Goal: Task Accomplishment & Management: Use online tool/utility

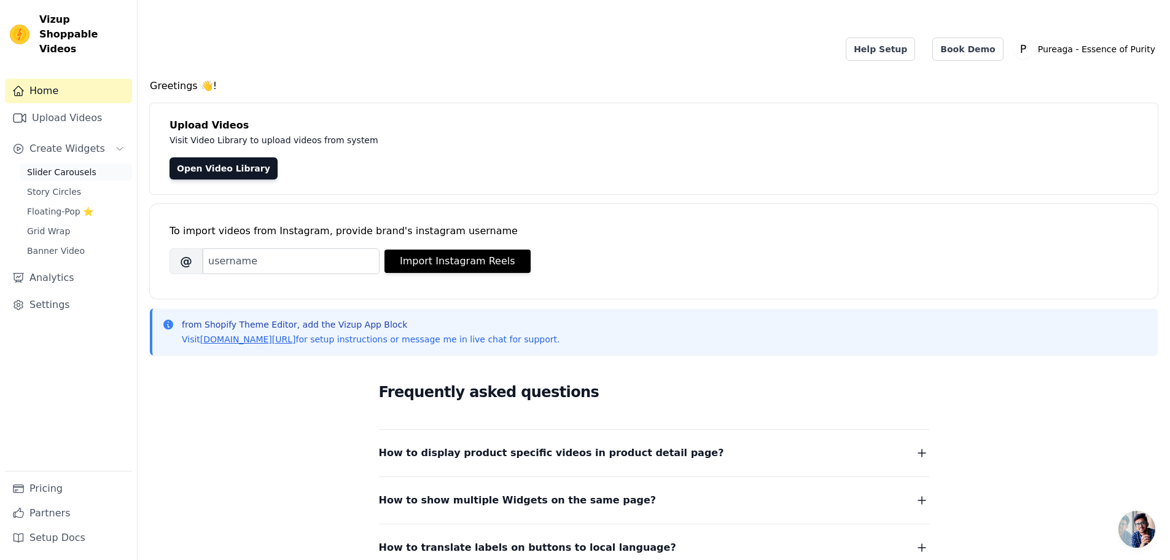
click at [76, 166] on span "Slider Carousels" at bounding box center [61, 172] width 69 height 12
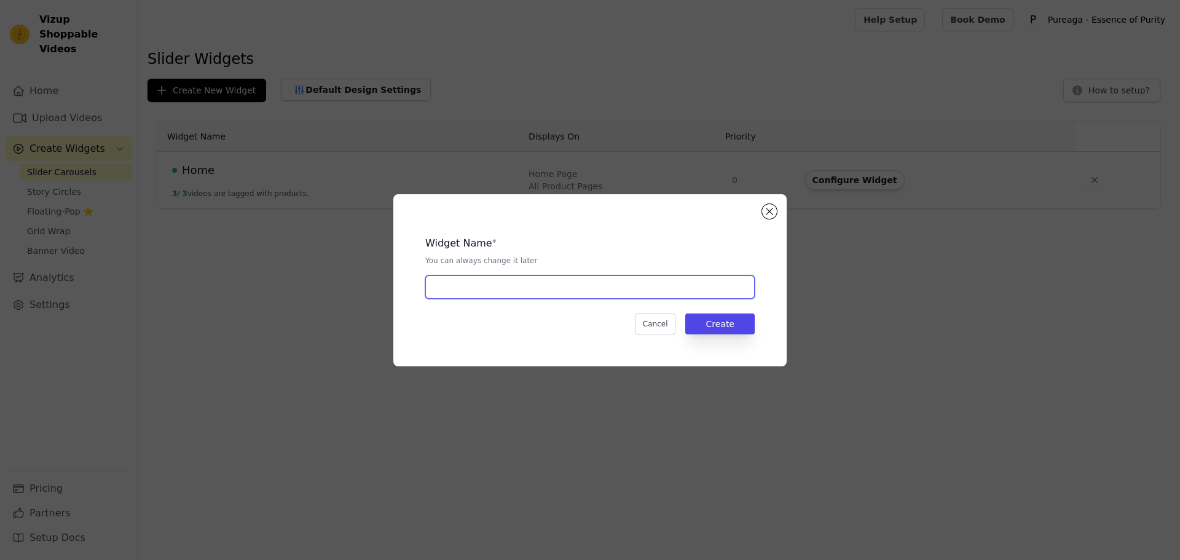
click at [474, 288] on input "text" at bounding box center [589, 286] width 329 height 23
click at [487, 281] on input "text" at bounding box center [589, 286] width 329 height 23
type input "Home 2"
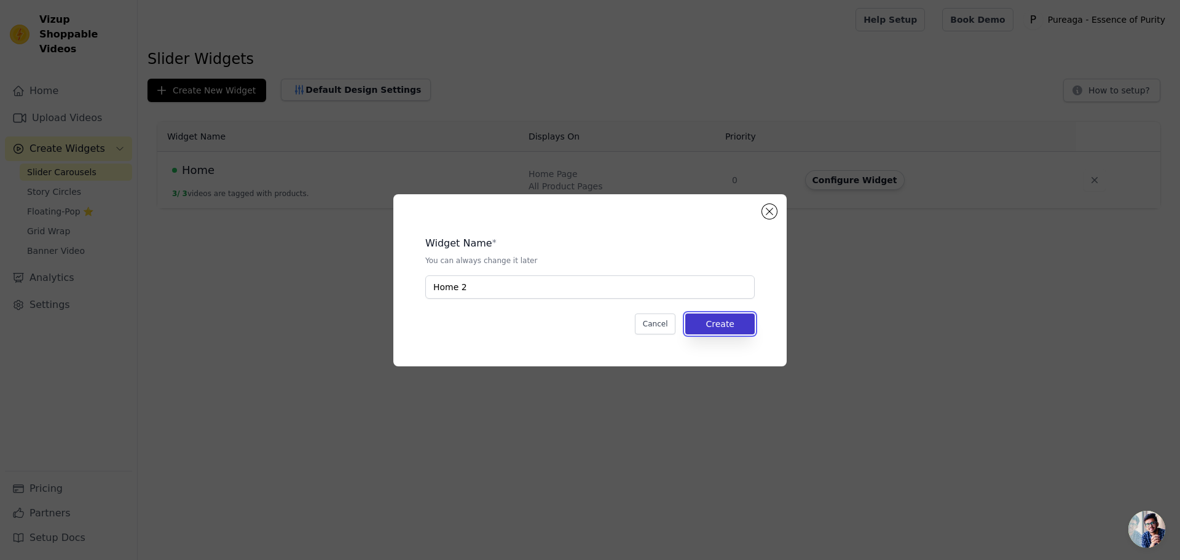
click at [720, 324] on button "Create" at bounding box center [719, 323] width 69 height 21
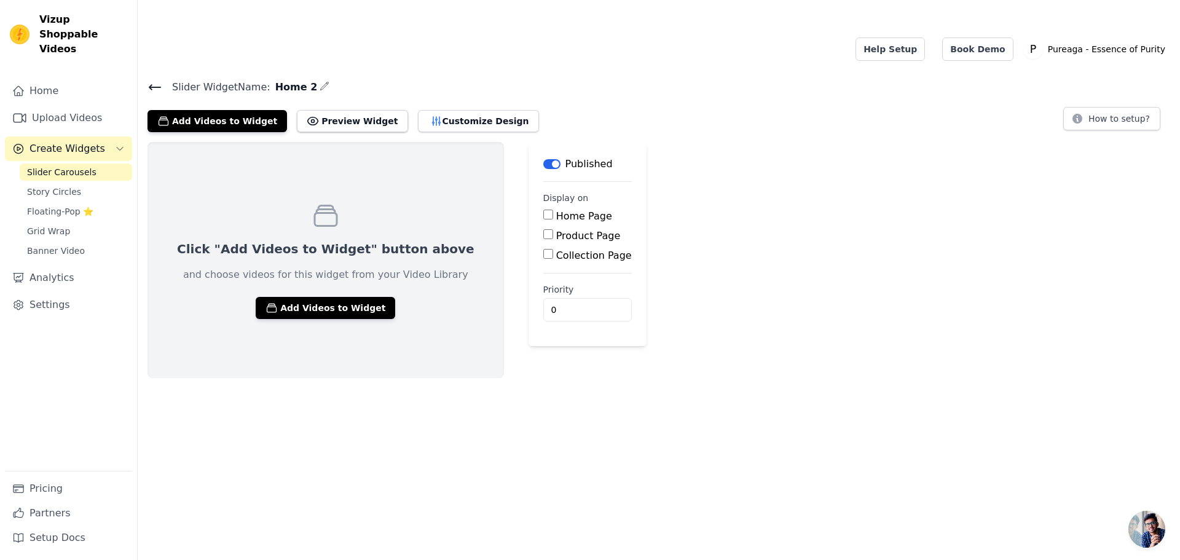
click at [543, 210] on input "Home Page" at bounding box center [548, 215] width 10 height 10
checkbox input "true"
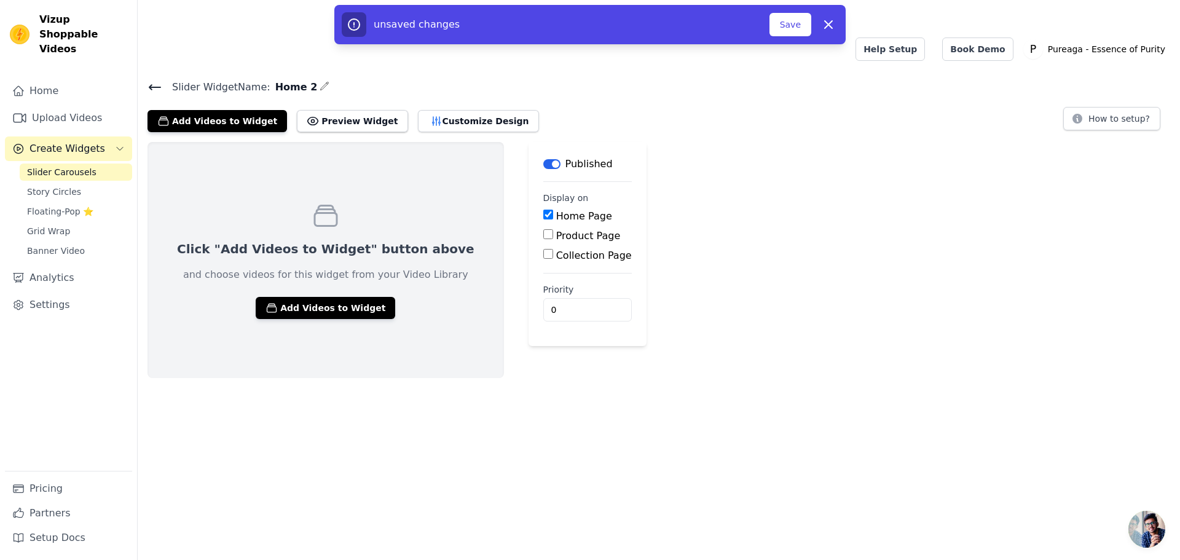
click at [543, 229] on div "Product Page" at bounding box center [587, 236] width 88 height 15
click at [543, 229] on input "Product Page" at bounding box center [548, 234] width 10 height 10
checkbox input "true"
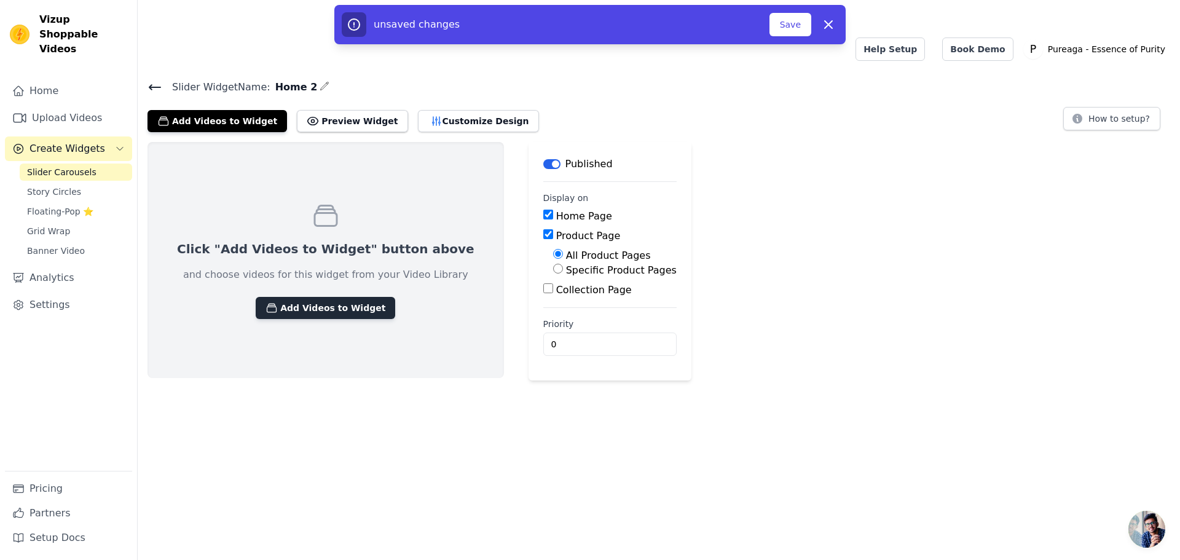
click at [306, 297] on button "Add Videos to Widget" at bounding box center [325, 308] width 139 height 22
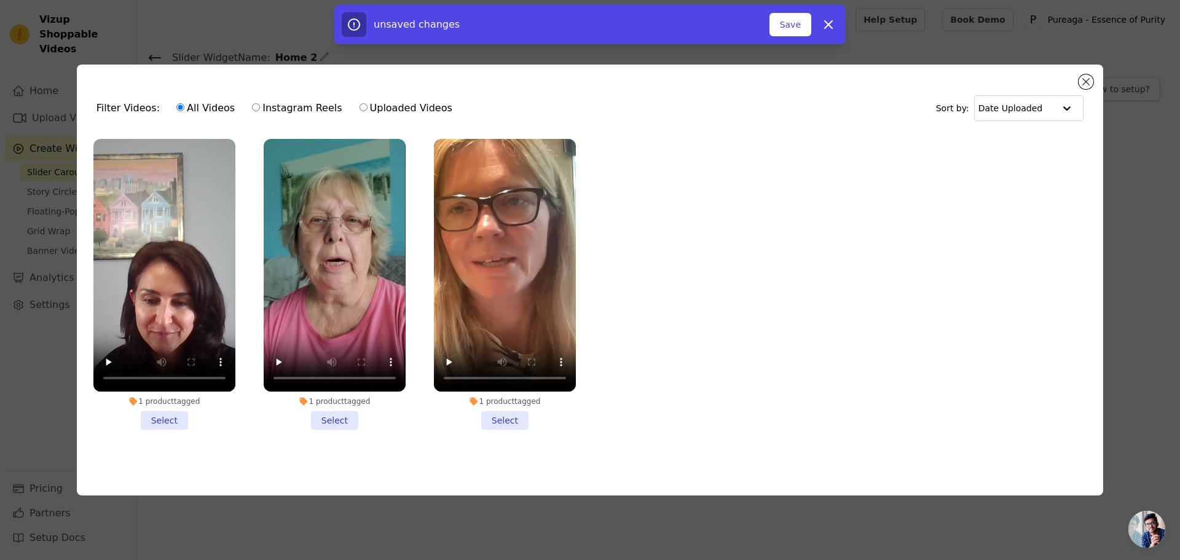
click at [160, 420] on li "1 product tagged Select" at bounding box center [164, 284] width 142 height 291
click at [0, 0] on input "1 product tagged Select" at bounding box center [0, 0] width 0 height 0
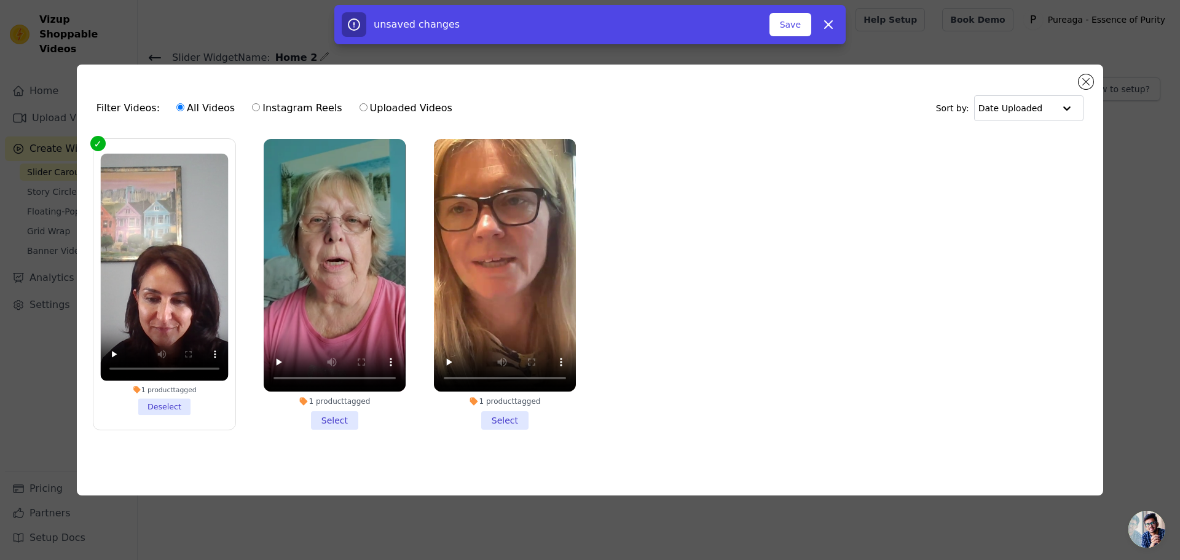
click at [337, 418] on li "1 product tagged Select" at bounding box center [335, 284] width 142 height 291
click at [0, 0] on input "1 product tagged Select" at bounding box center [0, 0] width 0 height 0
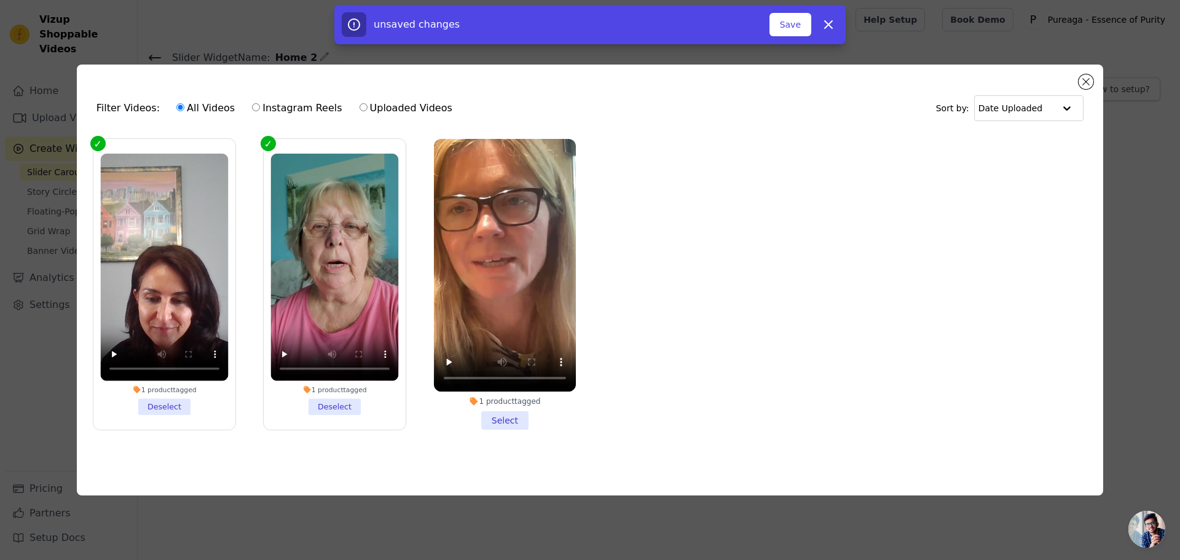
click at [507, 414] on li "1 product tagged Select" at bounding box center [505, 284] width 142 height 291
click at [0, 0] on input "1 product tagged Select" at bounding box center [0, 0] width 0 height 0
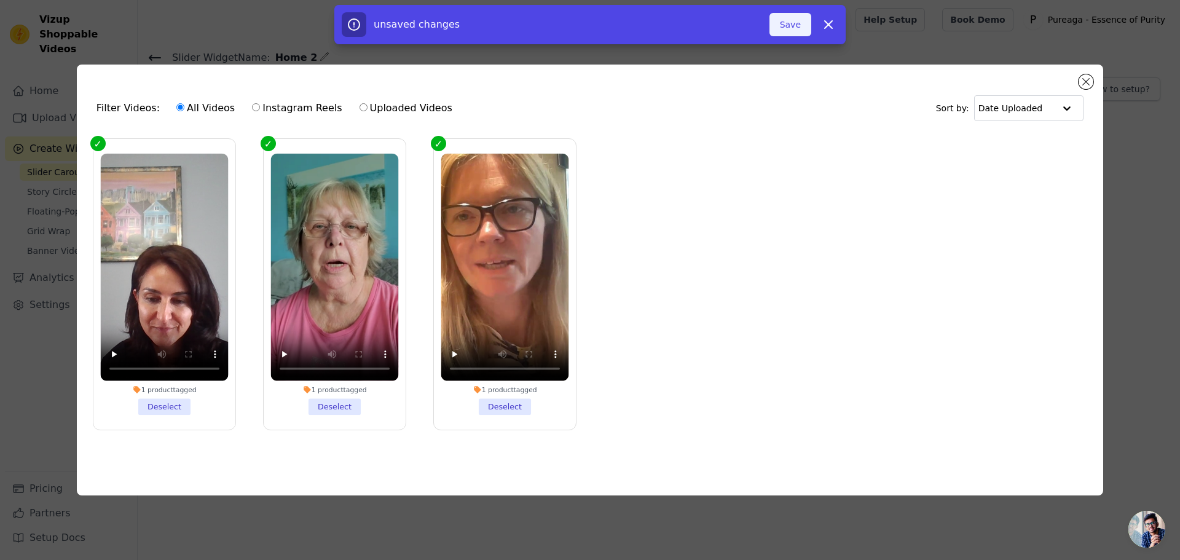
click at [783, 25] on button "Save" at bounding box center [790, 24] width 42 height 23
click at [794, 30] on button "Add To Widget" at bounding box center [770, 24] width 82 height 23
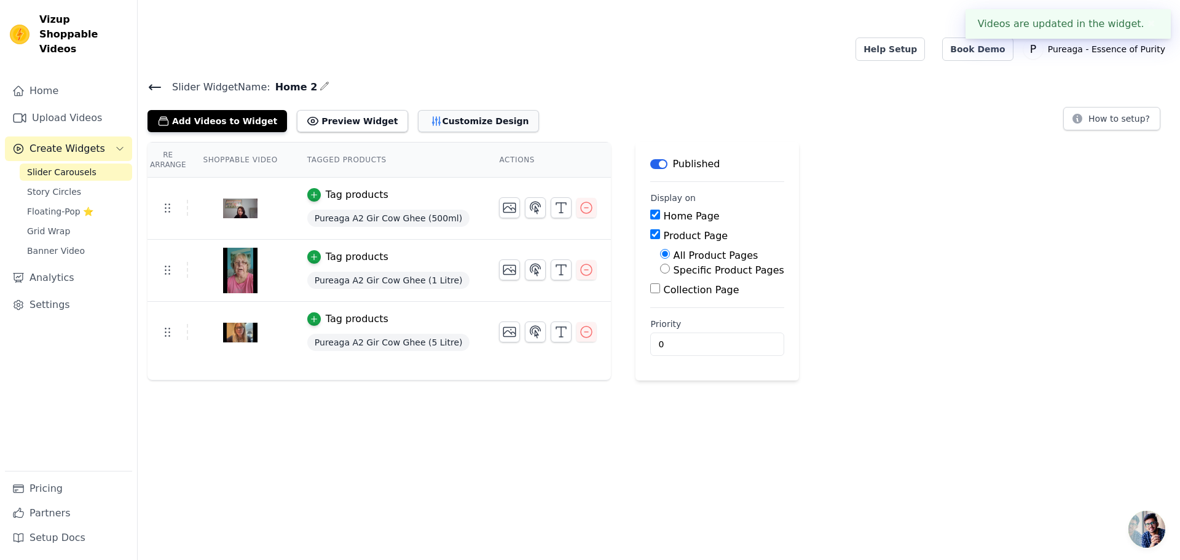
click at [457, 110] on button "Customize Design" at bounding box center [478, 121] width 121 height 22
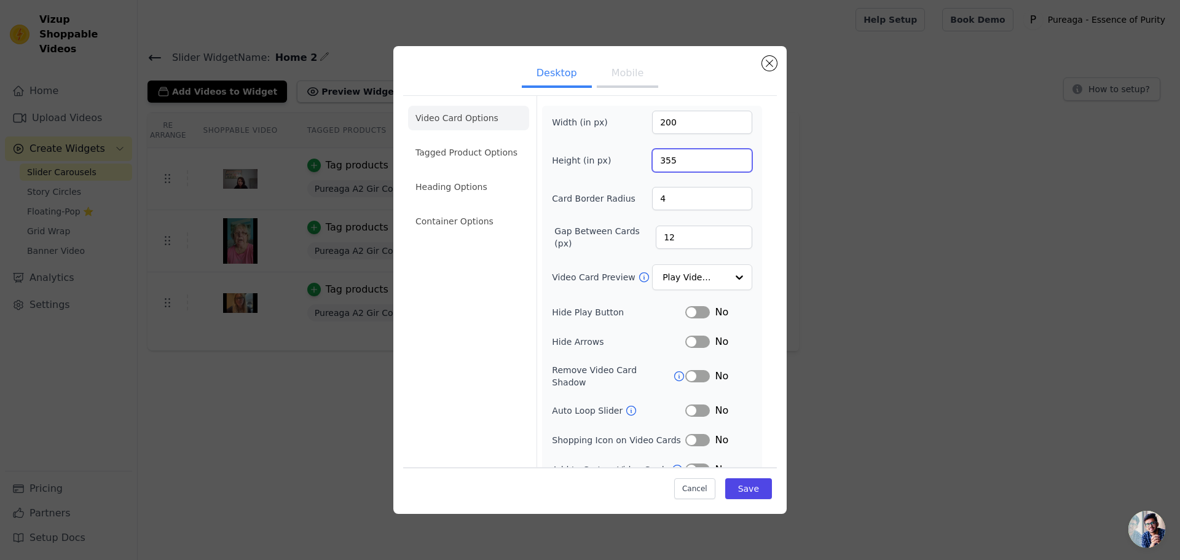
click at [668, 162] on input "355" at bounding box center [702, 160] width 100 height 23
drag, startPoint x: 658, startPoint y: 122, endPoint x: 649, endPoint y: 122, distance: 9.2
click at [652, 122] on input "200" at bounding box center [702, 122] width 100 height 23
type input "300"
click at [641, 341] on label "Hide Arrows" at bounding box center [618, 341] width 133 height 12
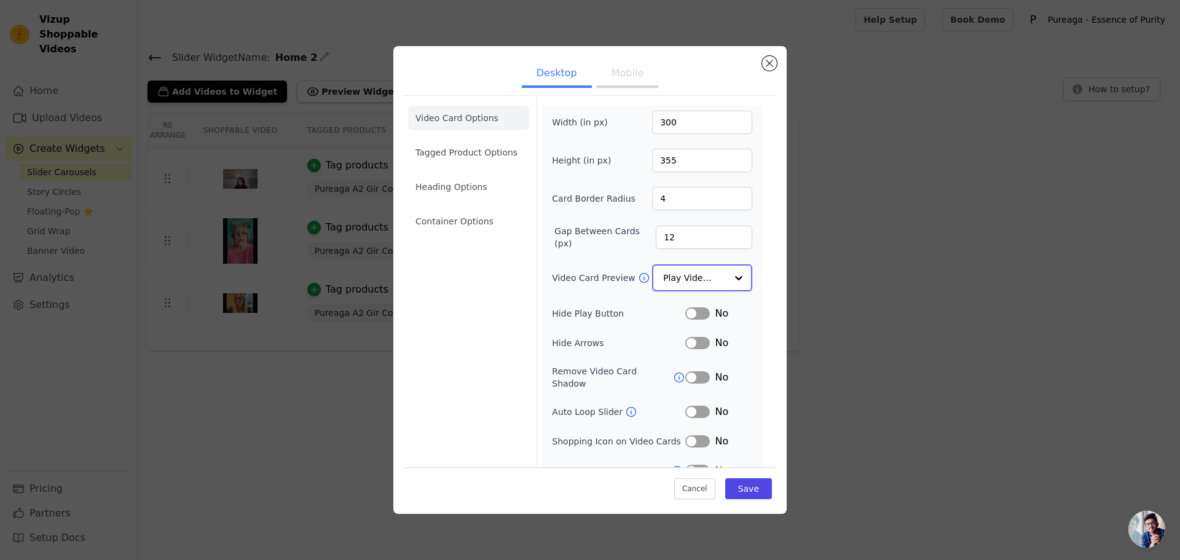
click at [664, 279] on input "Video Card Preview" at bounding box center [694, 277] width 63 height 25
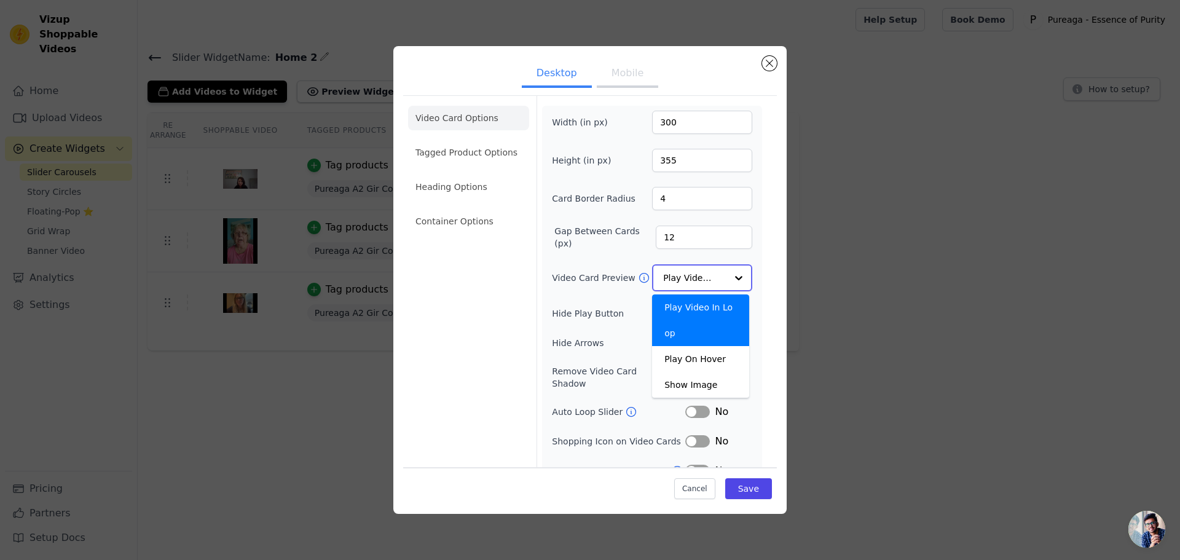
click at [689, 308] on div "Play Video In Loop" at bounding box center [700, 320] width 97 height 52
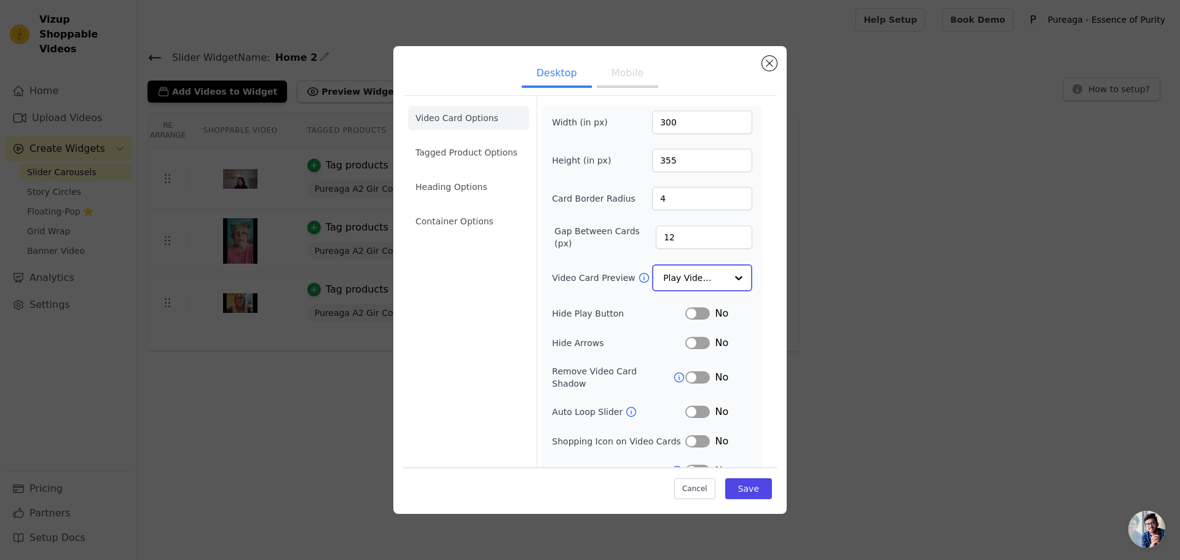
click at [690, 282] on input "Video Card Preview" at bounding box center [694, 277] width 63 height 25
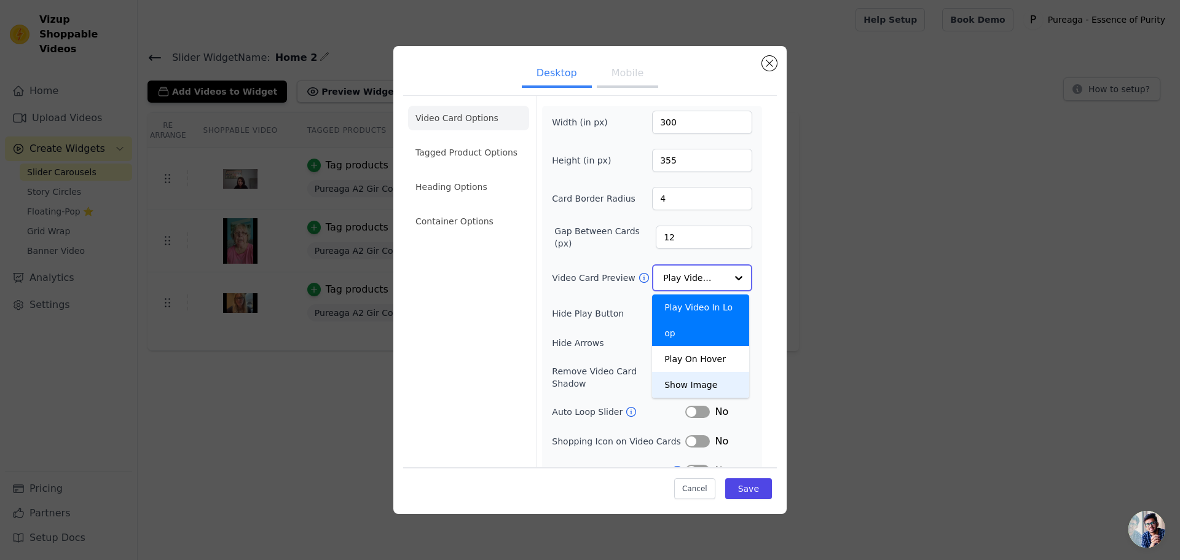
click at [688, 372] on div "Show Image" at bounding box center [700, 385] width 97 height 26
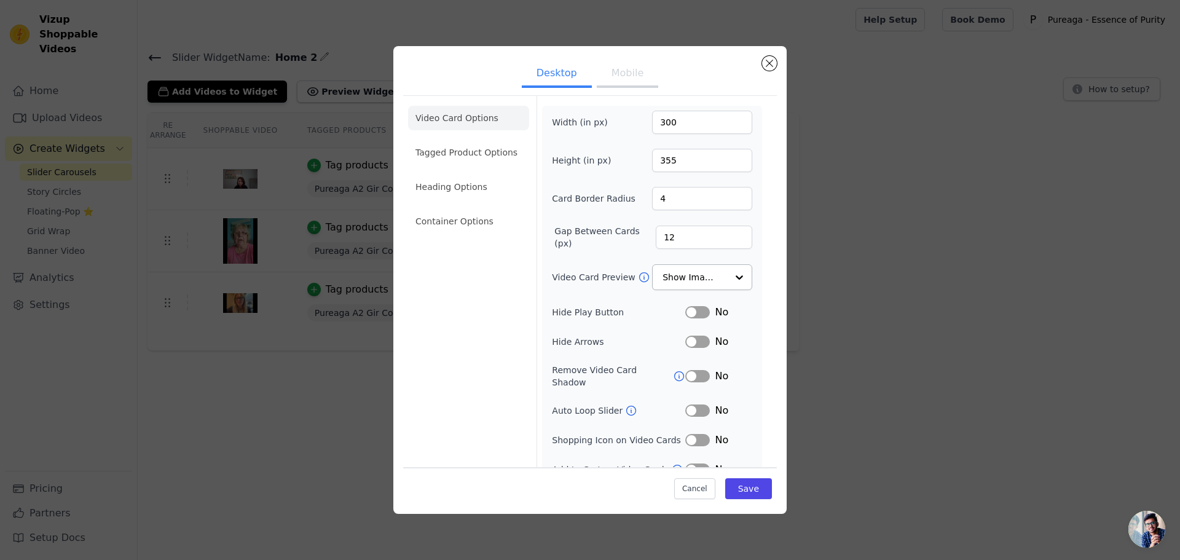
click at [654, 327] on div "Width (in px) 300 Height (in px) 355 Card Border Radius 4 Gap Between Cards (px…" at bounding box center [652, 294] width 200 height 366
click at [671, 275] on input "Video Card Preview" at bounding box center [694, 277] width 63 height 25
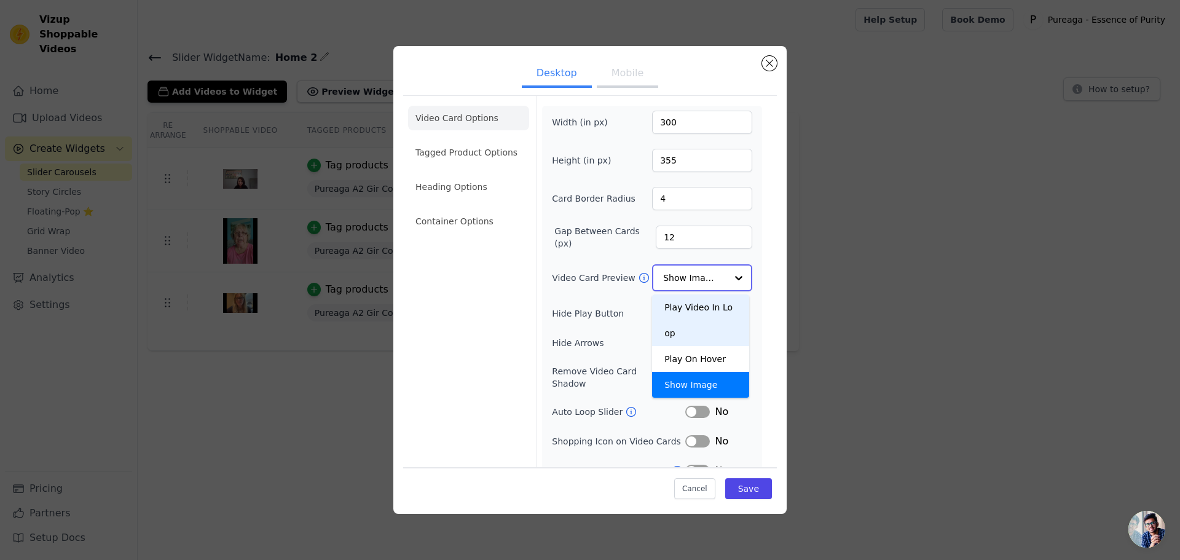
click at [683, 305] on div "Play Video In Loop" at bounding box center [700, 320] width 97 height 52
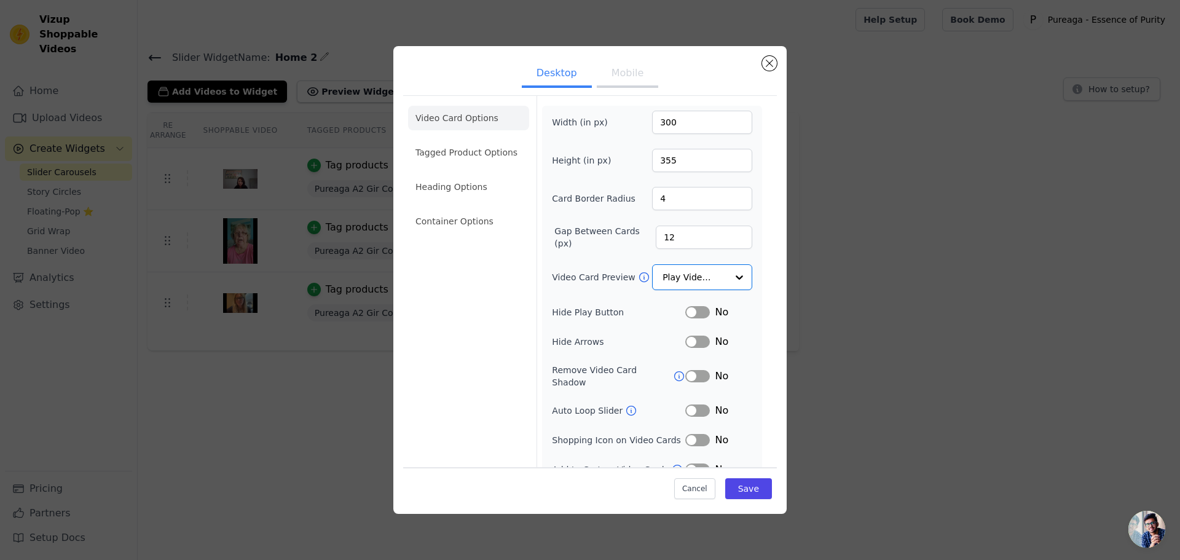
click at [654, 316] on label "Hide Play Button" at bounding box center [618, 312] width 133 height 12
click at [670, 229] on input "12" at bounding box center [704, 236] width 96 height 23
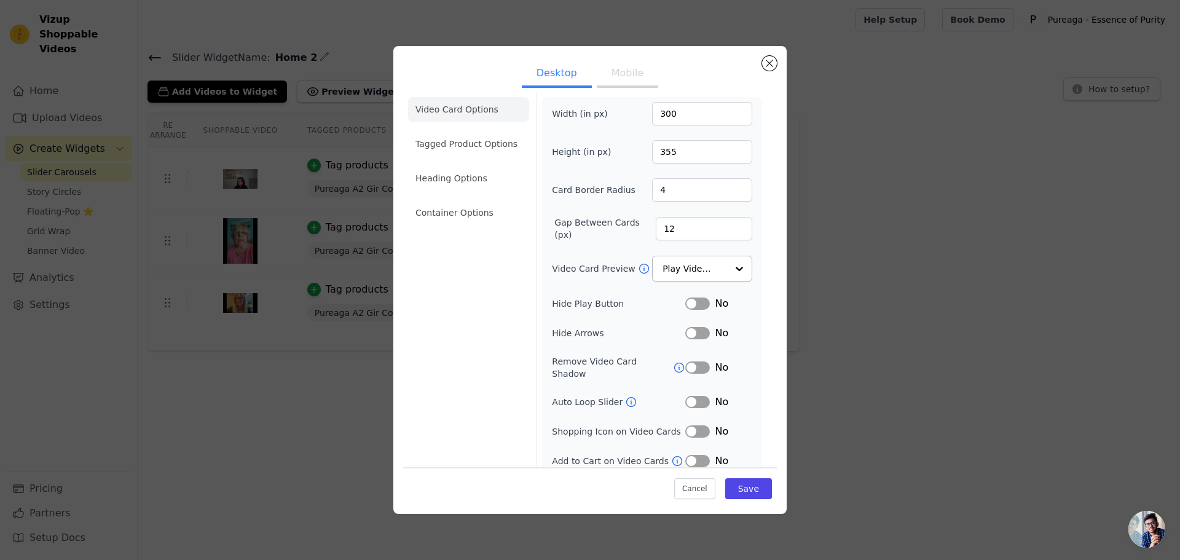
click at [694, 455] on button "Label" at bounding box center [697, 461] width 25 height 12
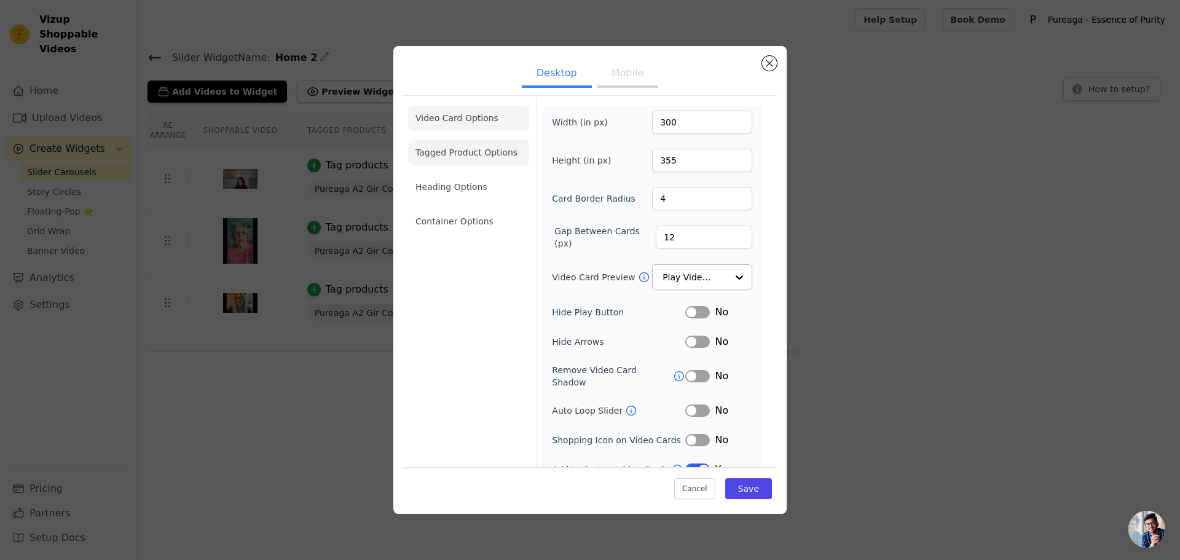
click at [461, 159] on li "Tagged Product Options" at bounding box center [468, 152] width 121 height 25
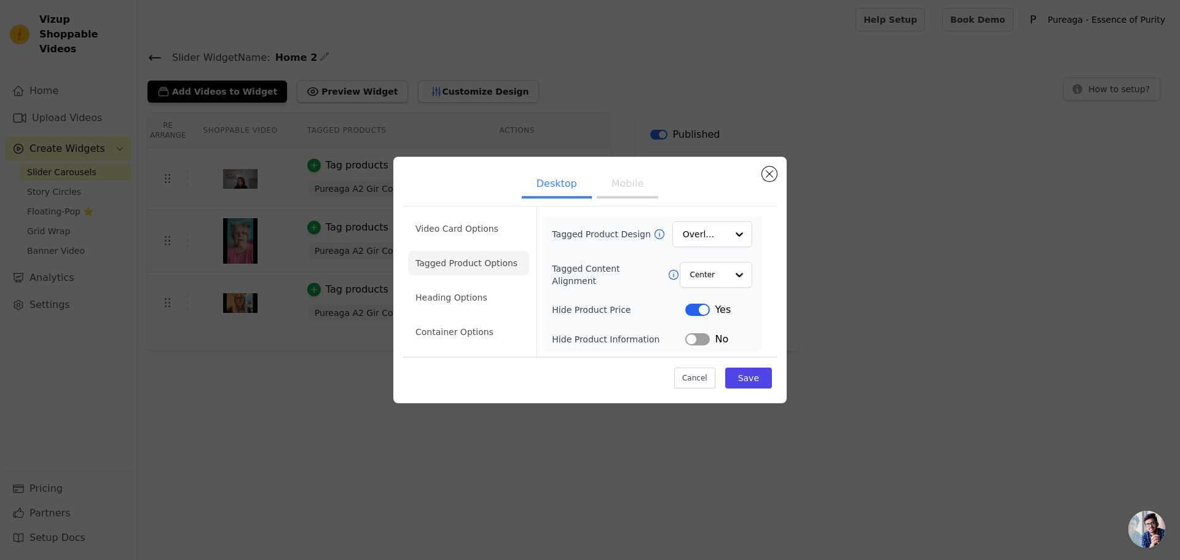
click at [694, 308] on button "Label" at bounding box center [697, 310] width 25 height 12
click at [480, 296] on li "Heading Options" at bounding box center [468, 297] width 121 height 25
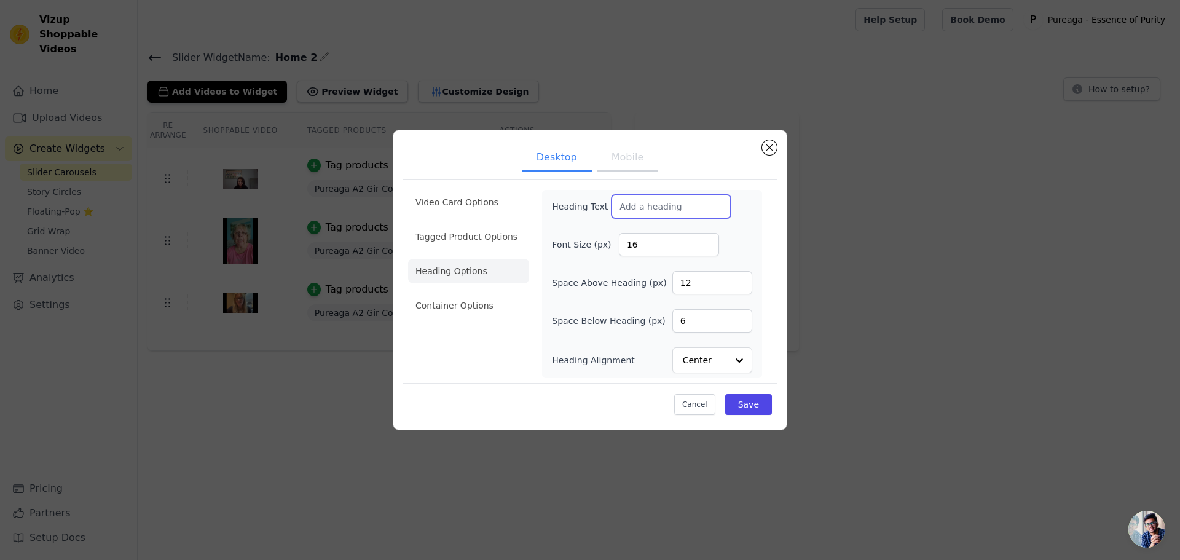
click at [635, 205] on input "Heading Text" at bounding box center [670, 206] width 119 height 23
click at [473, 303] on li "Container Options" at bounding box center [468, 305] width 121 height 25
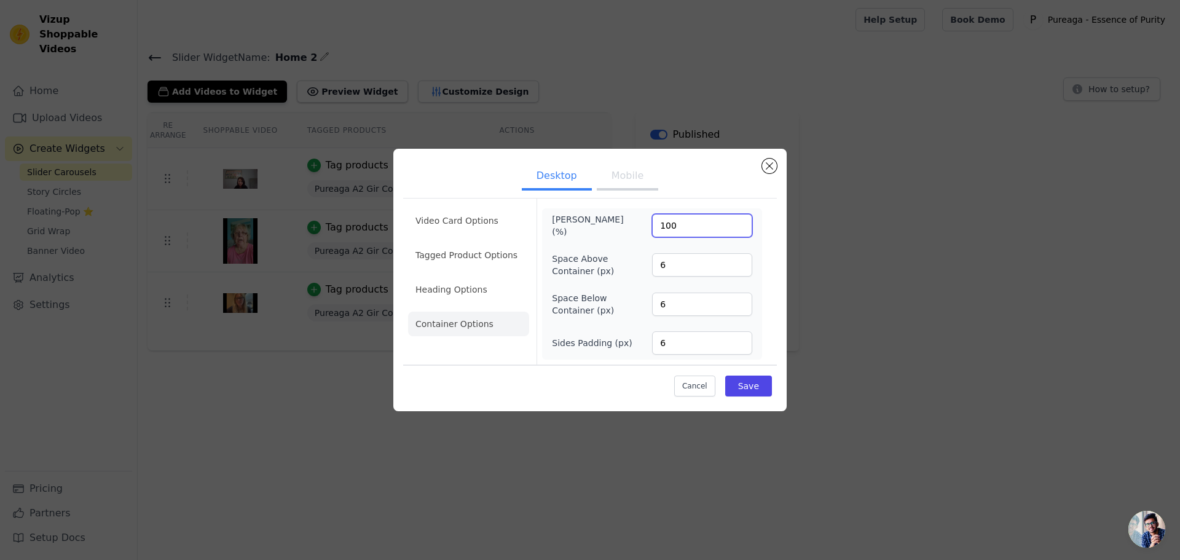
click at [669, 232] on input "100" at bounding box center [702, 225] width 100 height 23
click at [749, 386] on button "Save" at bounding box center [748, 385] width 47 height 21
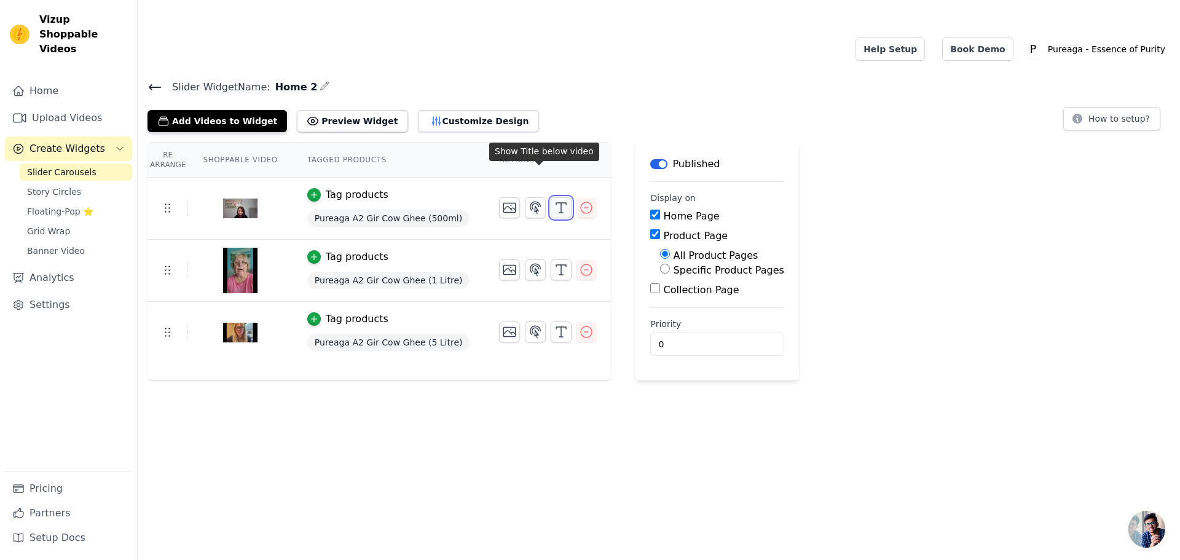
click at [554, 200] on icon "button" at bounding box center [561, 207] width 15 height 15
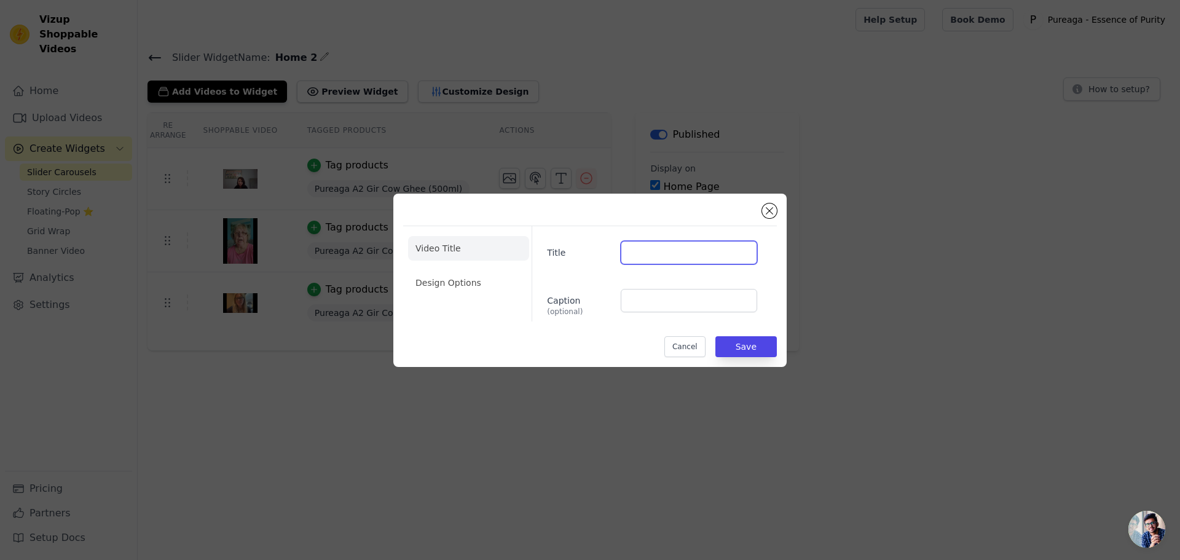
click at [648, 264] on input "Title" at bounding box center [689, 252] width 136 height 23
click at [499, 276] on li "Design Options" at bounding box center [468, 282] width 121 height 25
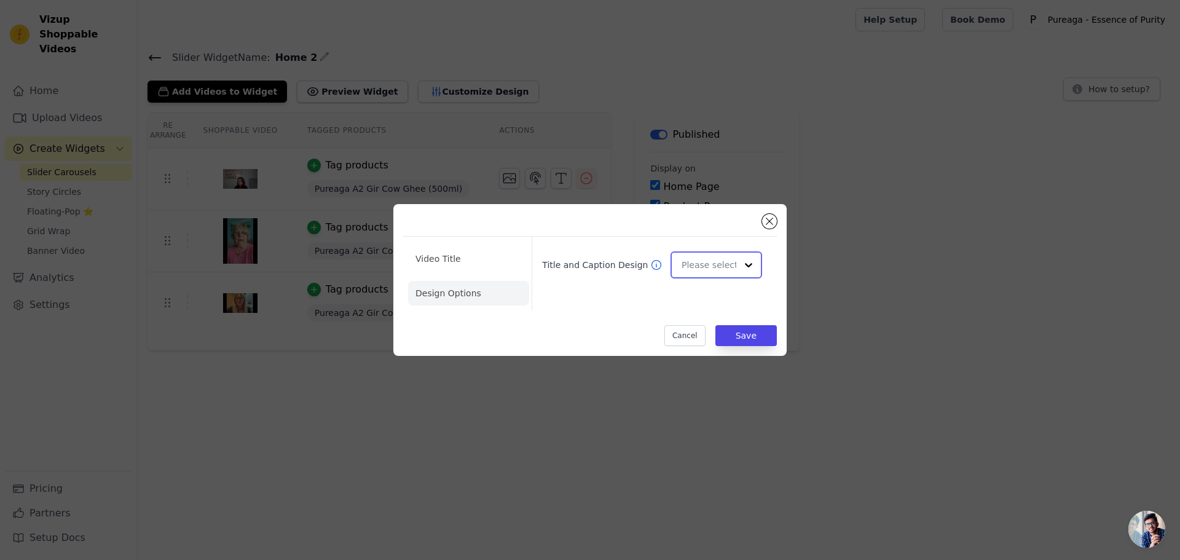
click at [688, 267] on input "Title and Caption Design" at bounding box center [708, 265] width 55 height 25
click at [495, 254] on li "Video Title" at bounding box center [468, 258] width 121 height 25
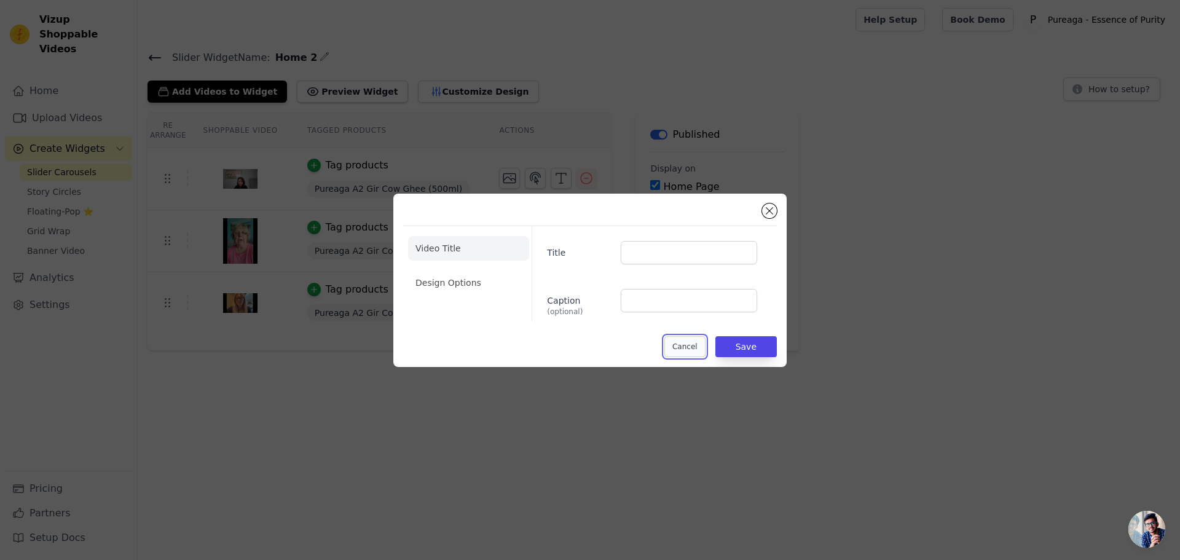
click at [697, 344] on button "Cancel" at bounding box center [684, 346] width 41 height 21
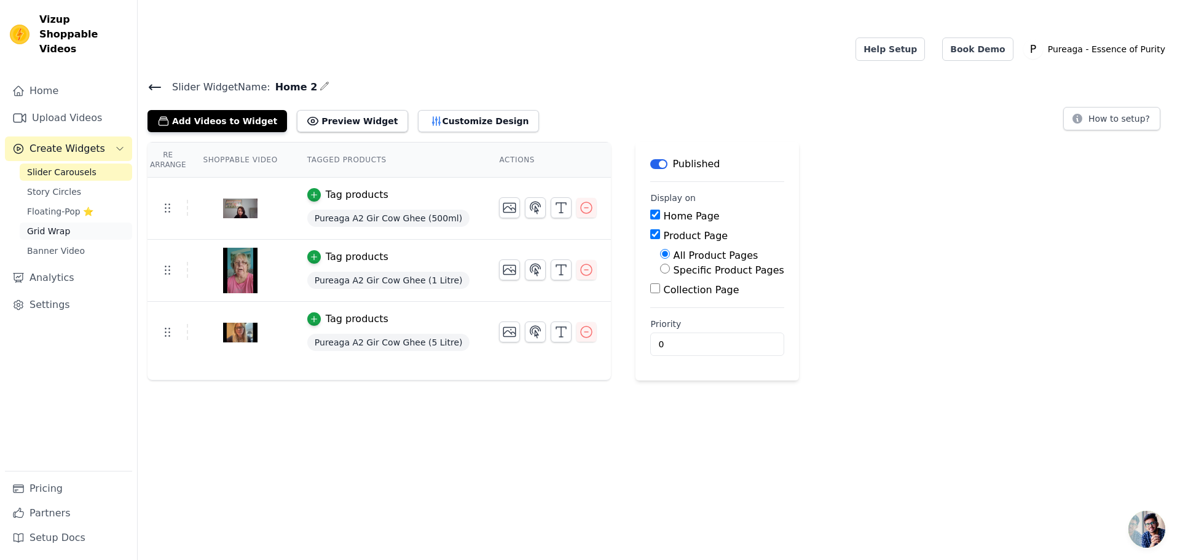
click at [77, 222] on link "Grid Wrap" at bounding box center [76, 230] width 112 height 17
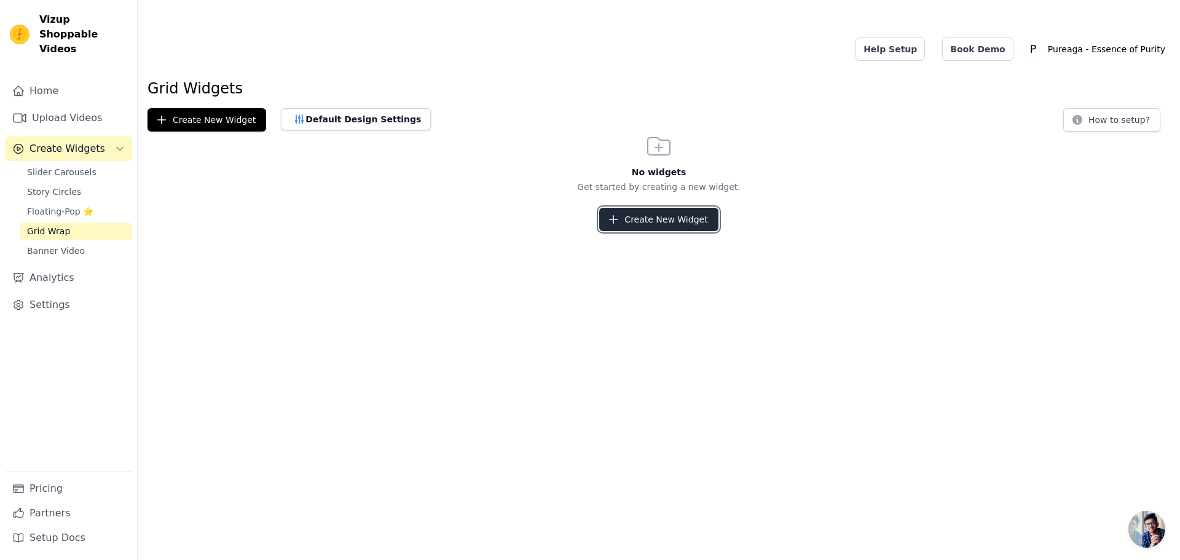
click at [619, 213] on icon "button" at bounding box center [613, 219] width 12 height 12
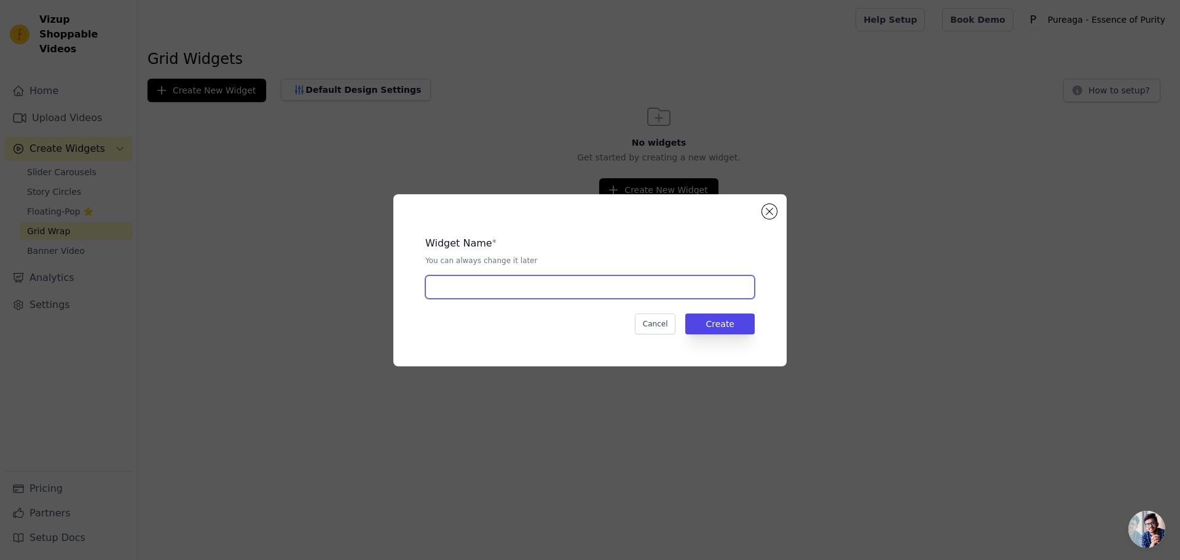
click at [511, 282] on input "text" at bounding box center [589, 286] width 329 height 23
type input "Home grid"
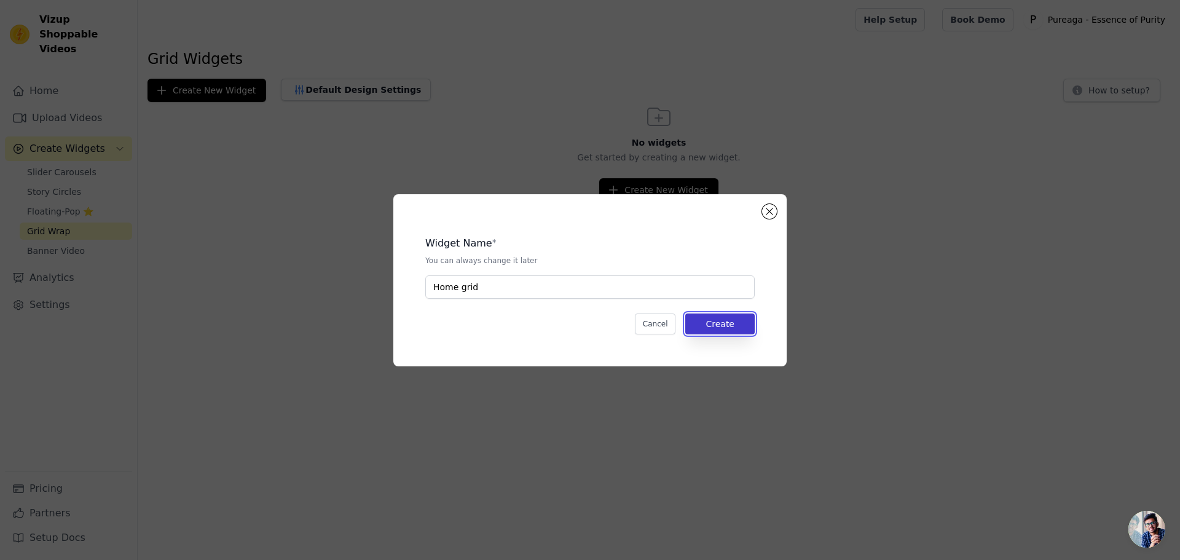
click at [733, 320] on button "Create" at bounding box center [719, 323] width 69 height 21
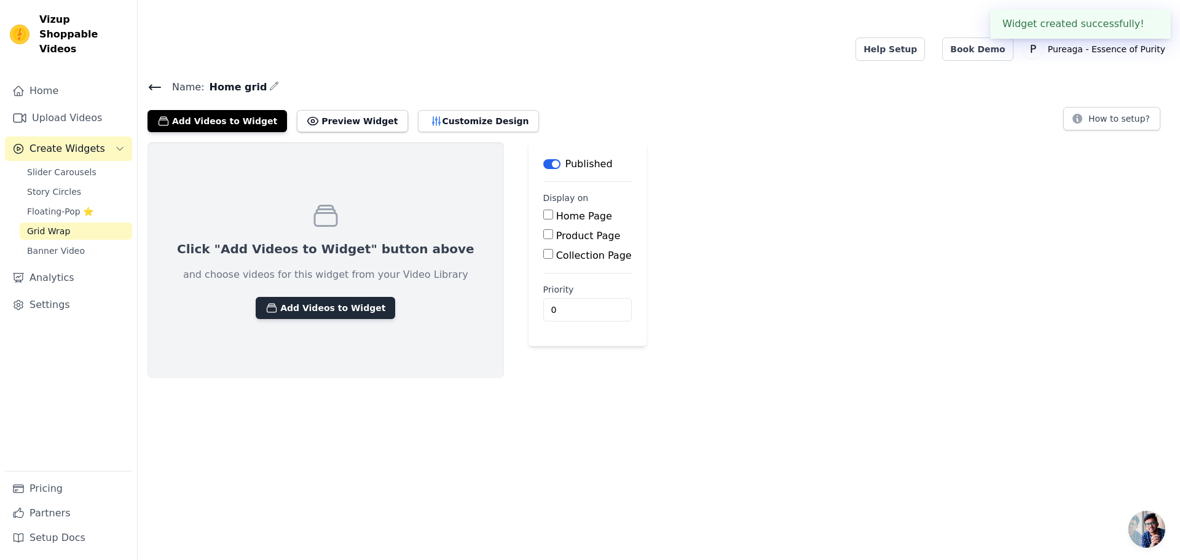
click at [282, 297] on button "Add Videos to Widget" at bounding box center [325, 308] width 139 height 22
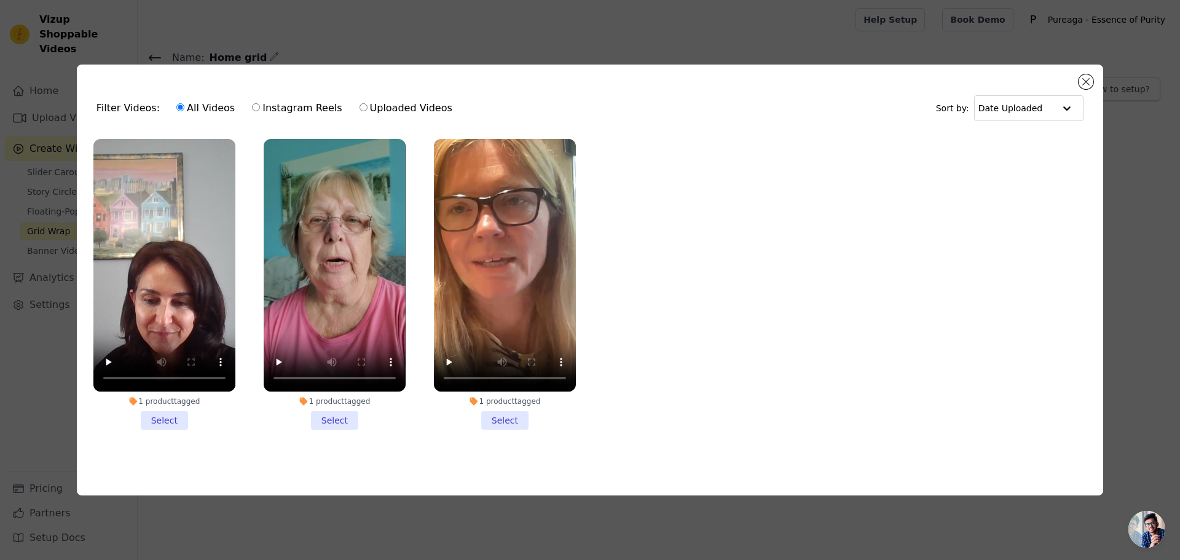
click at [159, 418] on li "1 product tagged Select" at bounding box center [164, 284] width 142 height 291
click at [0, 0] on input "1 product tagged Select" at bounding box center [0, 0] width 0 height 0
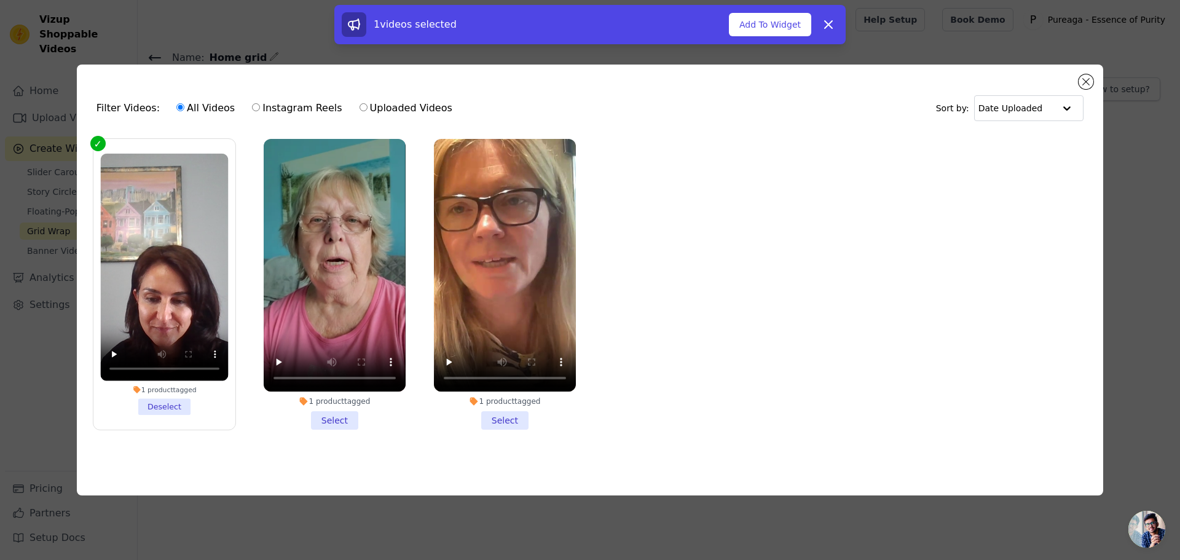
click at [323, 414] on li "1 product tagged Select" at bounding box center [335, 284] width 142 height 291
click at [0, 0] on input "1 product tagged Select" at bounding box center [0, 0] width 0 height 0
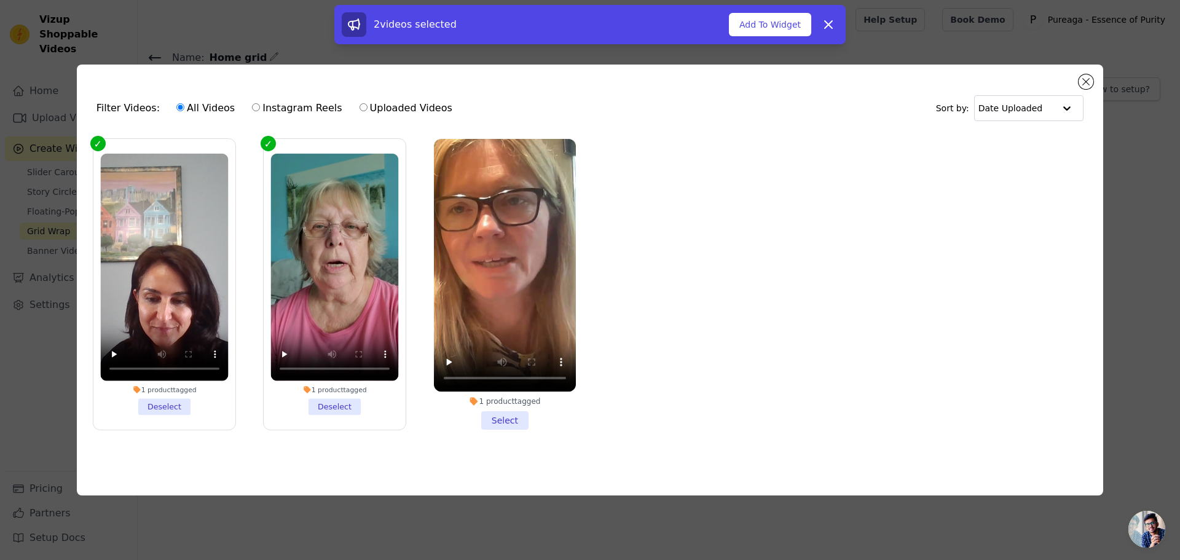
click at [486, 413] on li "1 product tagged Select" at bounding box center [505, 284] width 142 height 291
click at [0, 0] on input "1 product tagged Select" at bounding box center [0, 0] width 0 height 0
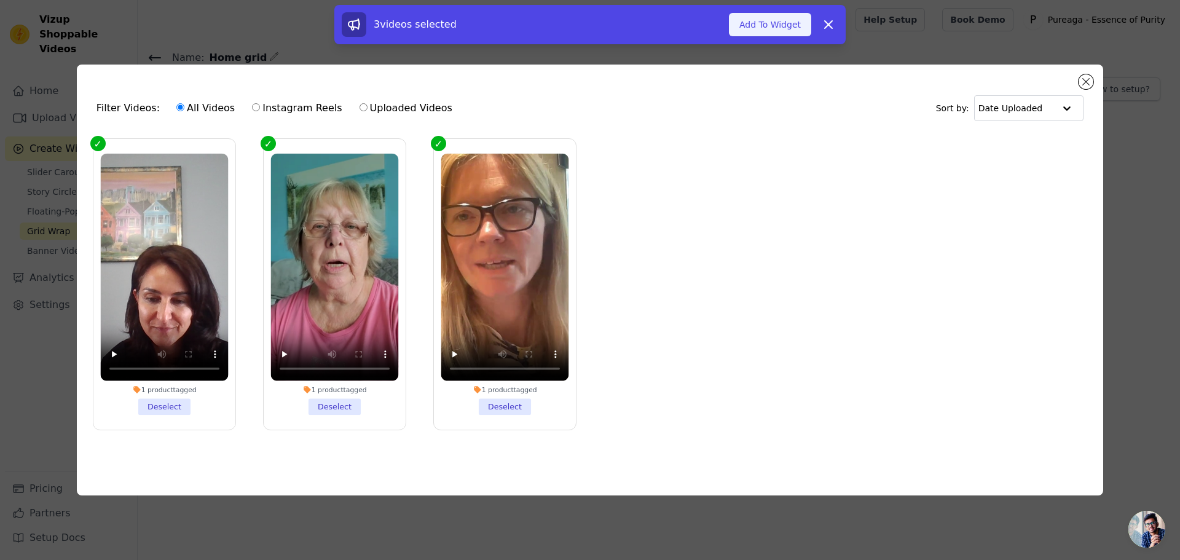
drag, startPoint x: 755, startPoint y: 15, endPoint x: 755, endPoint y: 22, distance: 7.4
click at [756, 15] on button "Add To Widget" at bounding box center [770, 24] width 82 height 23
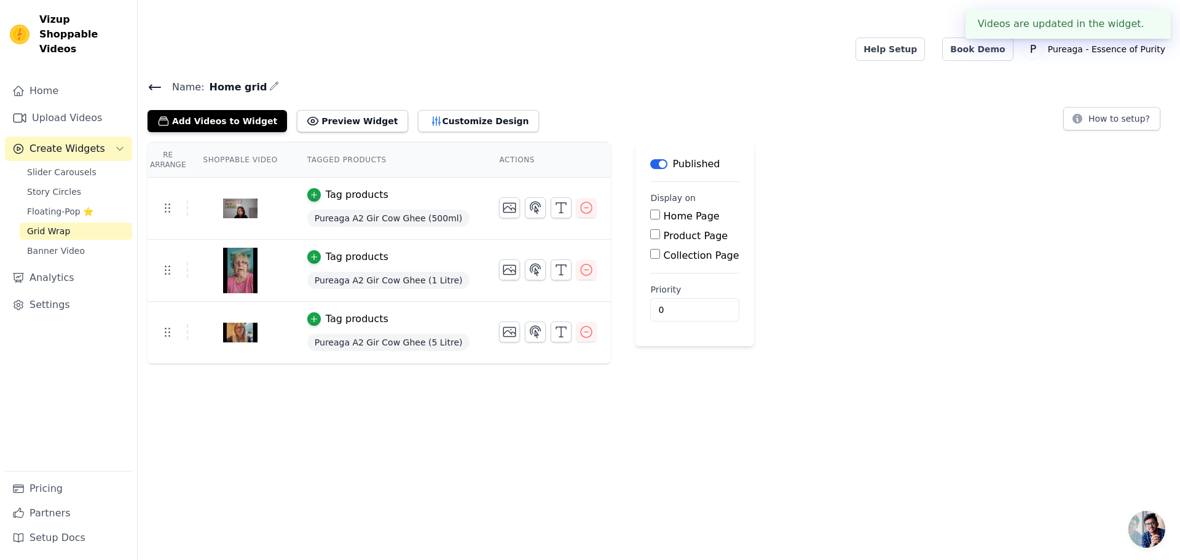
click at [650, 210] on input "Home Page" at bounding box center [655, 215] width 10 height 10
checkbox input "true"
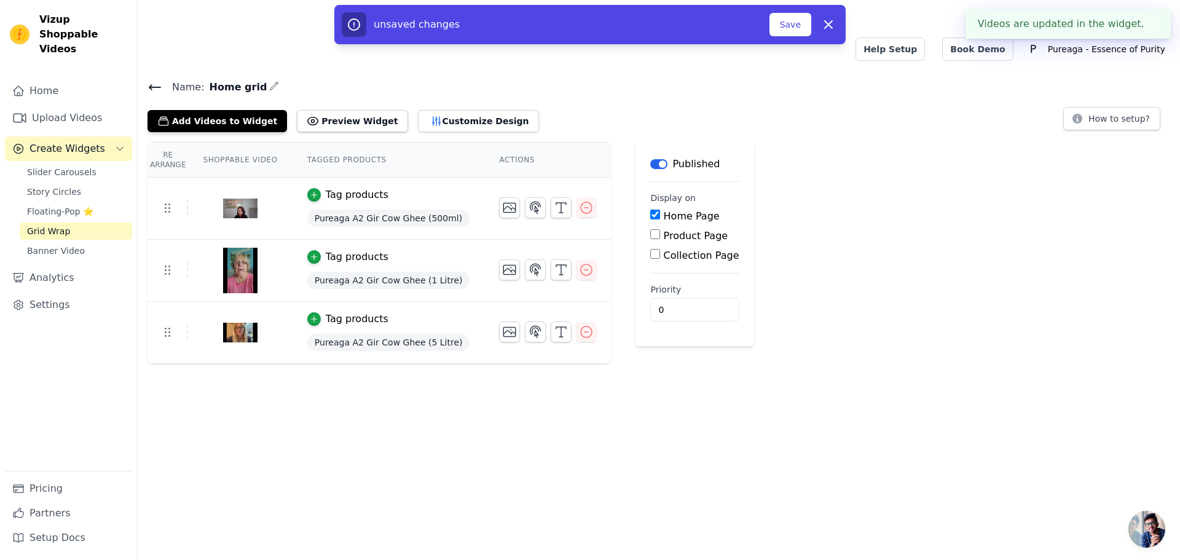
drag, startPoint x: 632, startPoint y: 202, endPoint x: 634, endPoint y: 209, distance: 7.2
click at [650, 229] on input "Product Page" at bounding box center [655, 234] width 10 height 10
checkbox input "true"
click at [798, 20] on button "Save" at bounding box center [790, 24] width 42 height 23
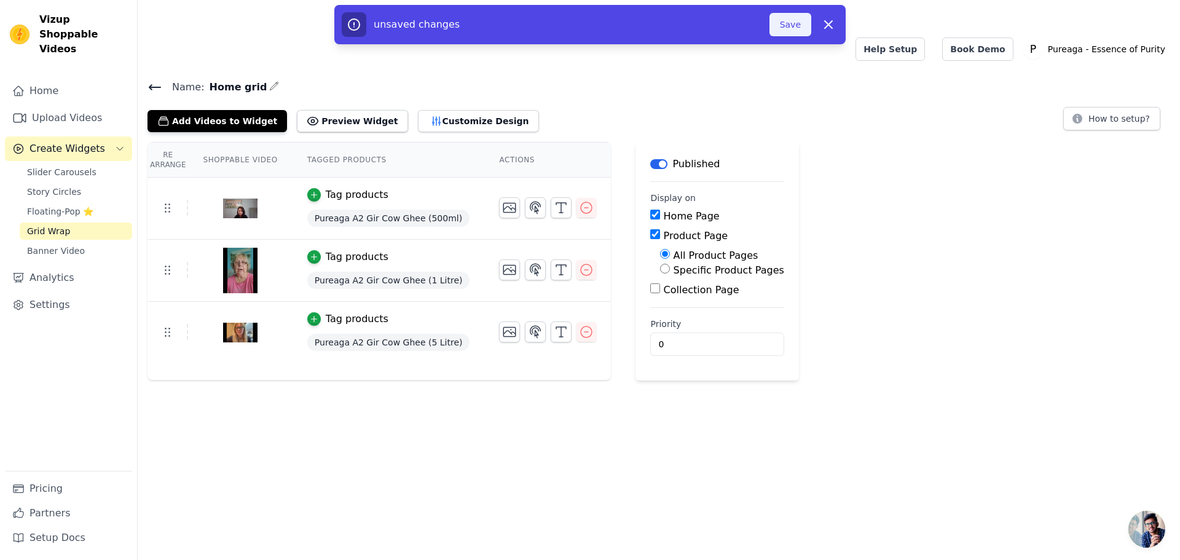
click at [798, 22] on button "Save" at bounding box center [790, 24] width 42 height 23
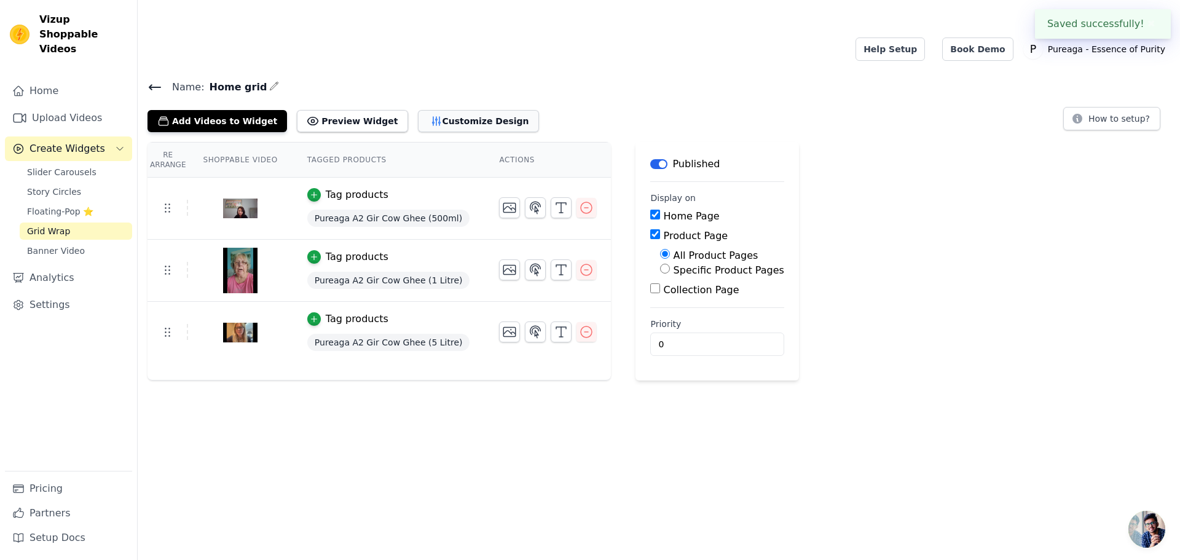
click at [458, 110] on button "Customize Design" at bounding box center [478, 121] width 121 height 22
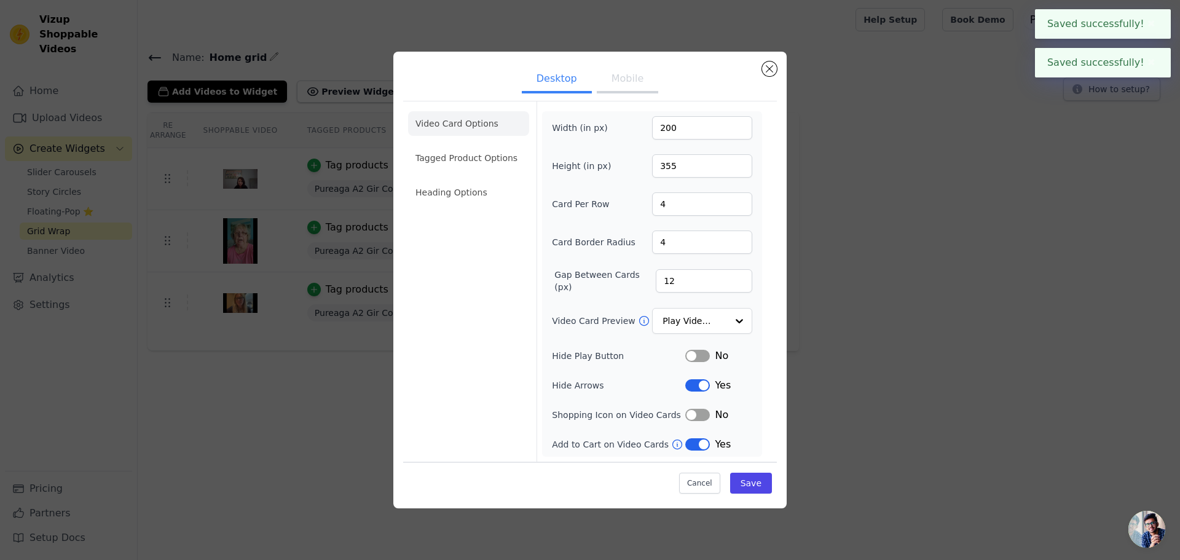
click at [696, 414] on button "Label" at bounding box center [697, 415] width 25 height 12
click at [696, 386] on button "Label" at bounding box center [697, 385] width 25 height 12
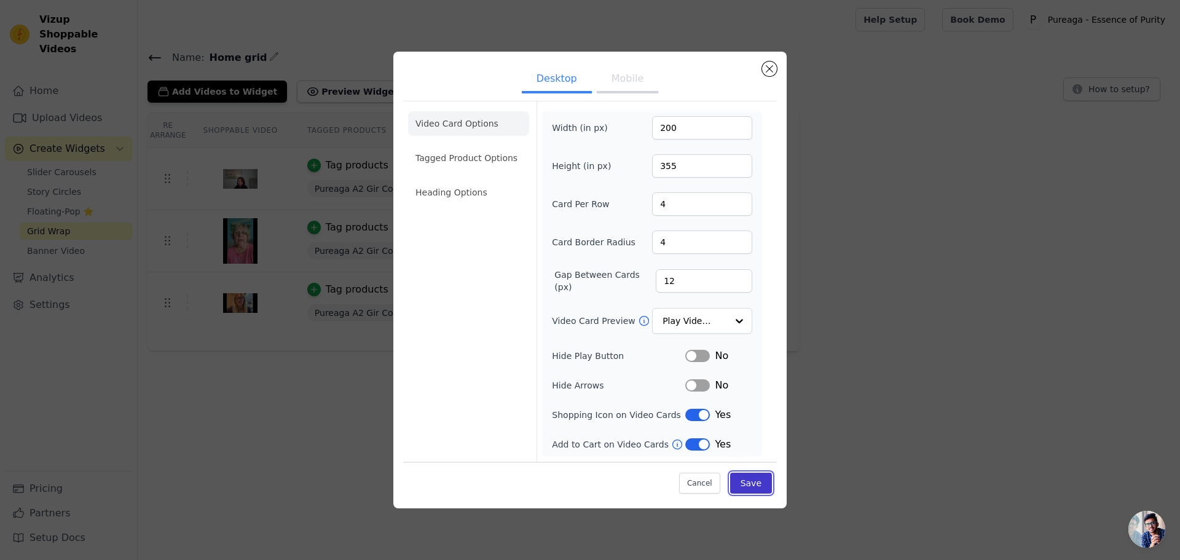
click at [753, 479] on button "Save" at bounding box center [751, 483] width 42 height 21
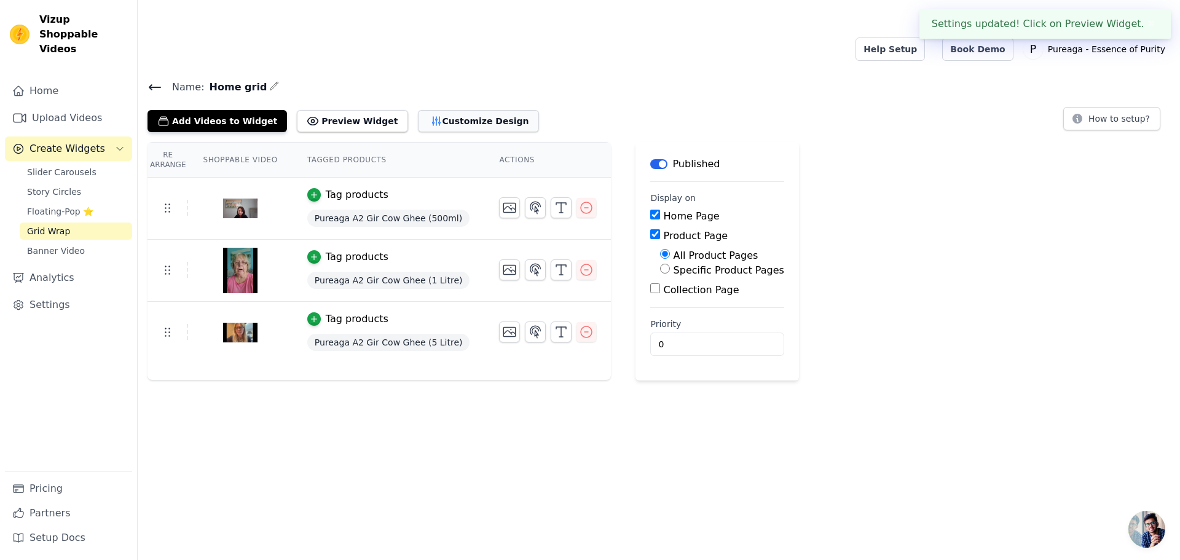
click at [439, 110] on button "Customize Design" at bounding box center [478, 121] width 121 height 22
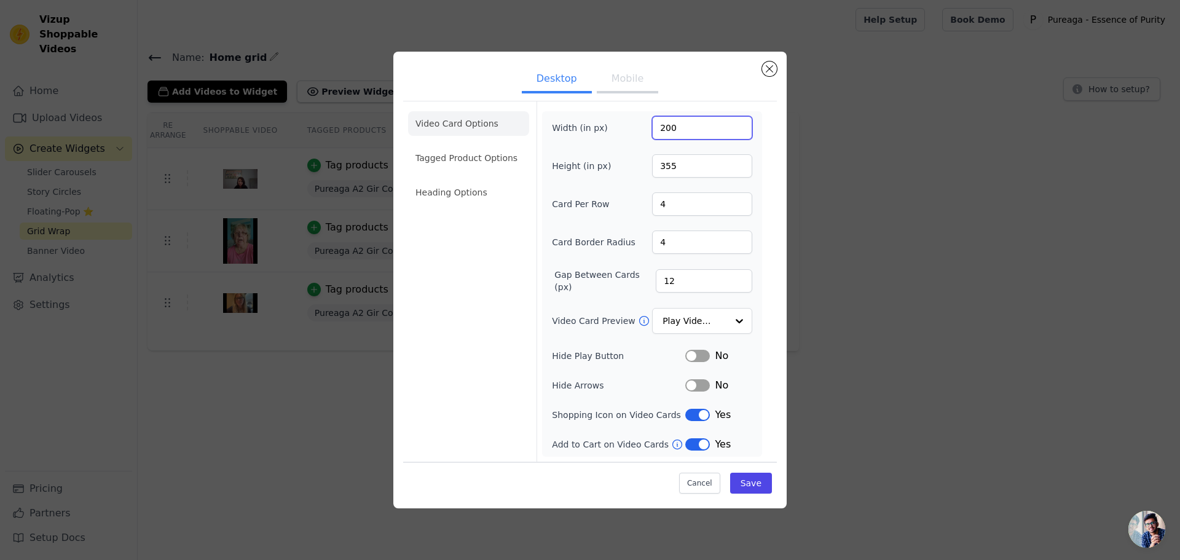
drag, startPoint x: 665, startPoint y: 128, endPoint x: 656, endPoint y: 128, distance: 9.2
click at [656, 128] on input "200" at bounding box center [702, 127] width 100 height 23
type input "300"
click at [761, 484] on button "Save" at bounding box center [751, 483] width 42 height 21
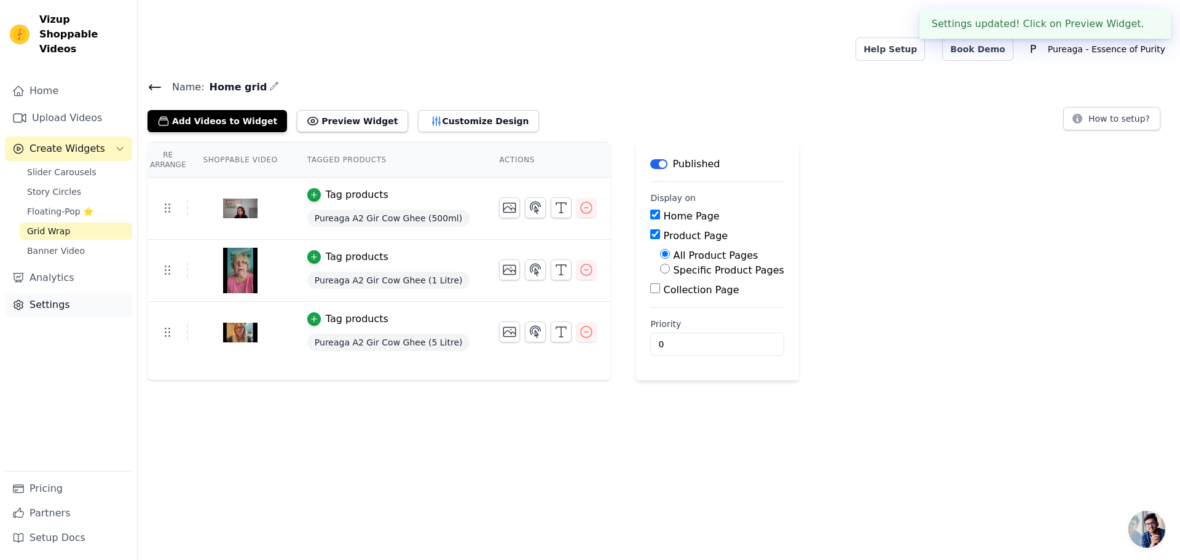
click at [67, 292] on link "Settings" at bounding box center [68, 304] width 127 height 25
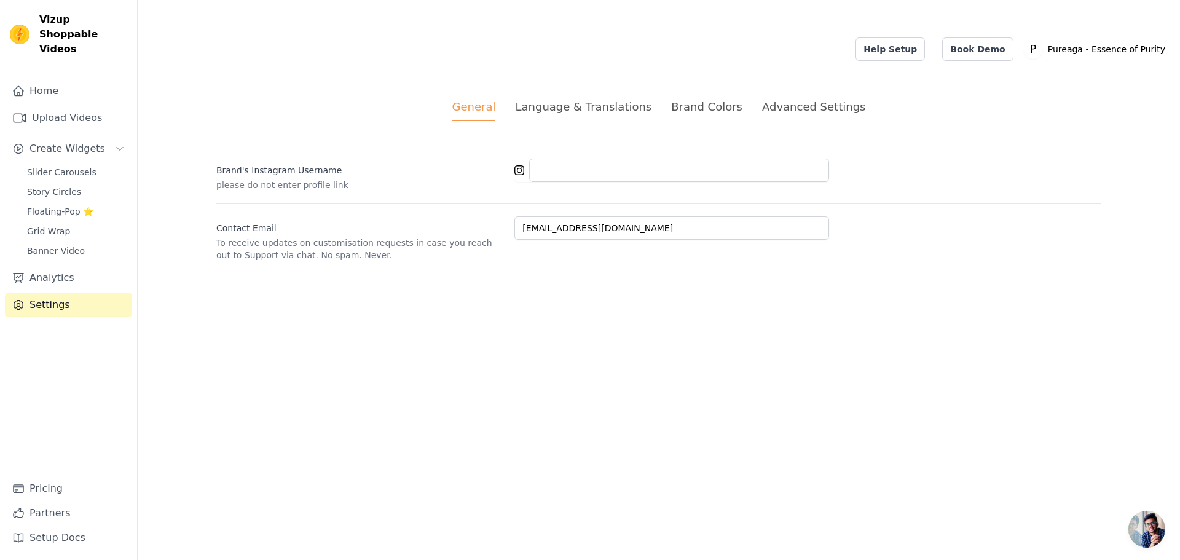
click at [686, 98] on div "Brand Colors" at bounding box center [706, 106] width 71 height 17
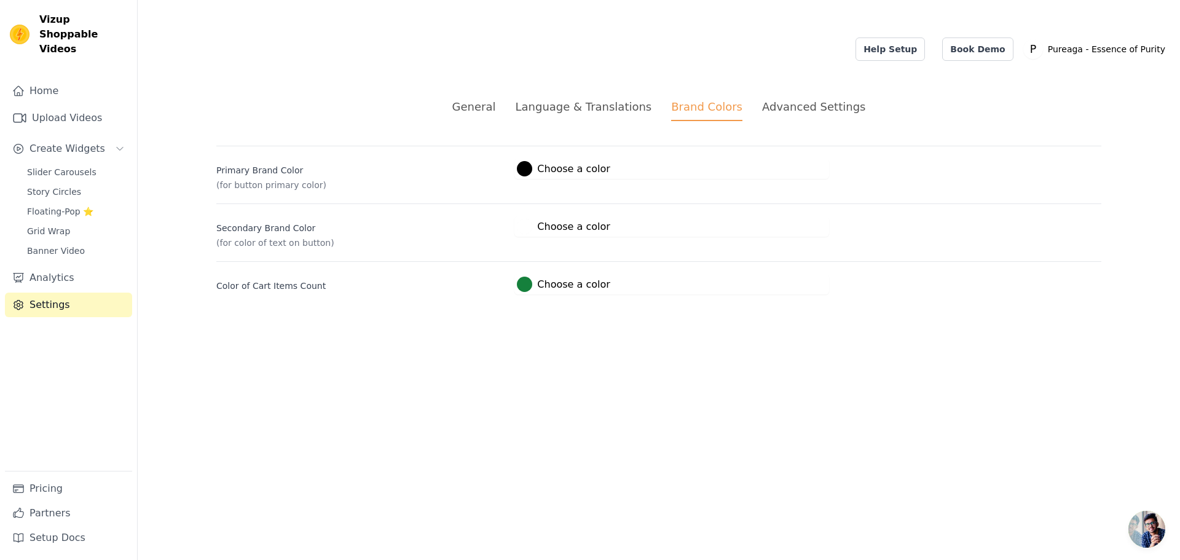
click at [794, 98] on div "Advanced Settings" at bounding box center [813, 106] width 103 height 17
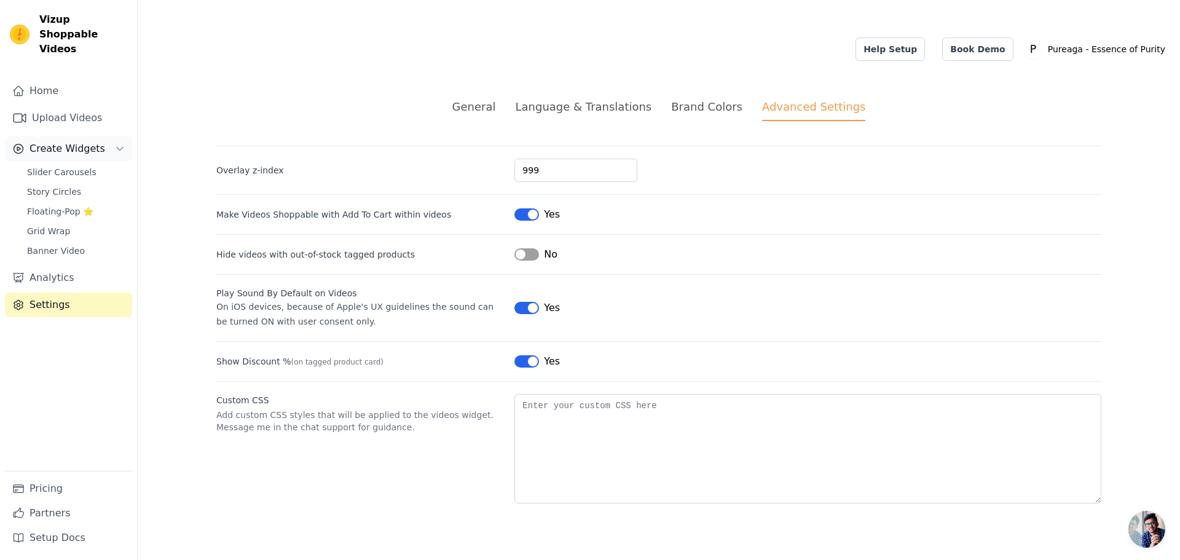
click at [77, 141] on span "Create Widgets" at bounding box center [67, 148] width 76 height 15
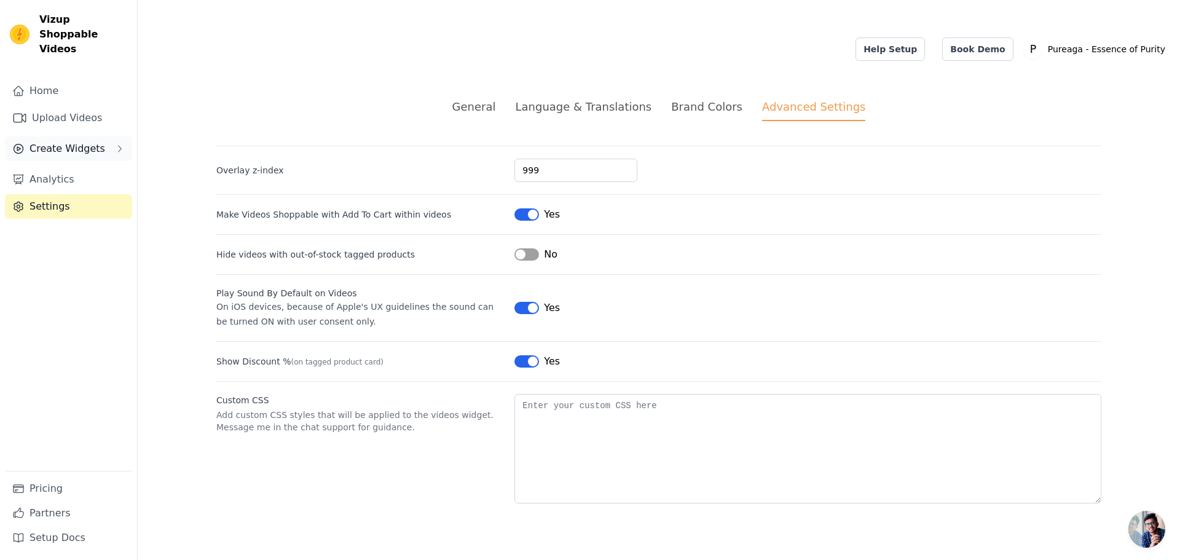
click at [77, 141] on span "Create Widgets" at bounding box center [67, 148] width 76 height 15
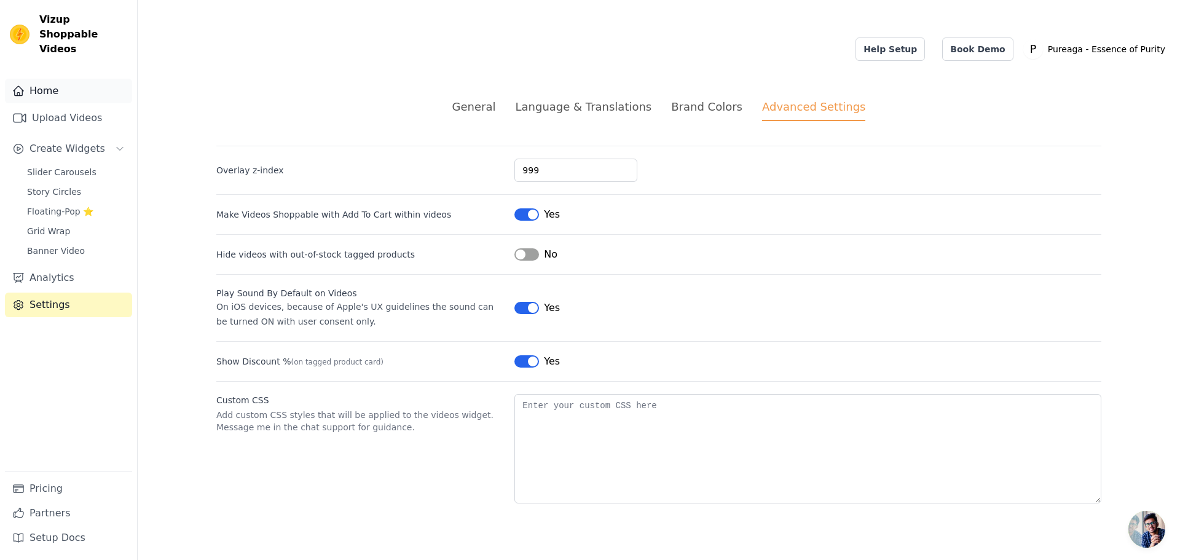
click at [50, 80] on link "Home" at bounding box center [68, 91] width 127 height 25
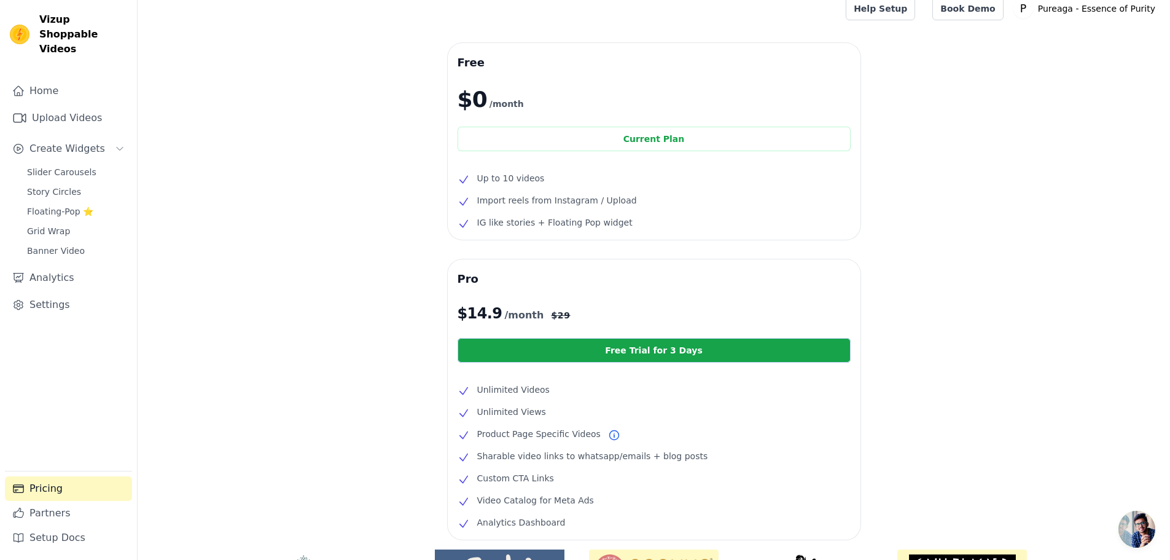
scroll to position [142, 0]
